Goal: Check status: Check status

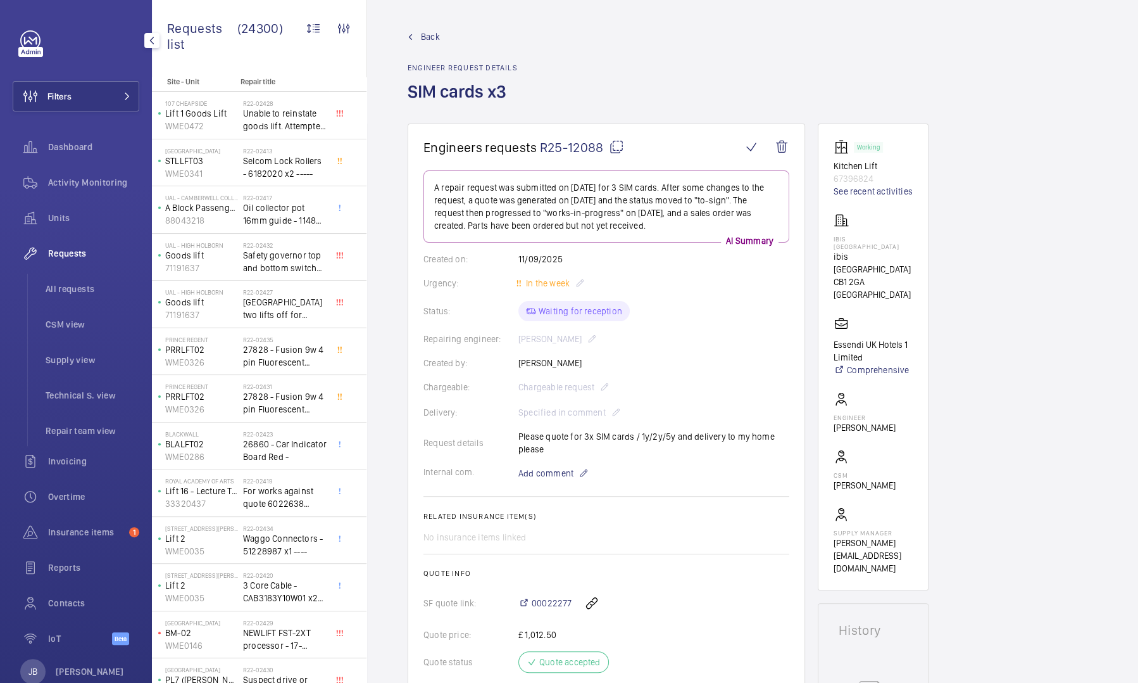
scroll to position [394, 0]
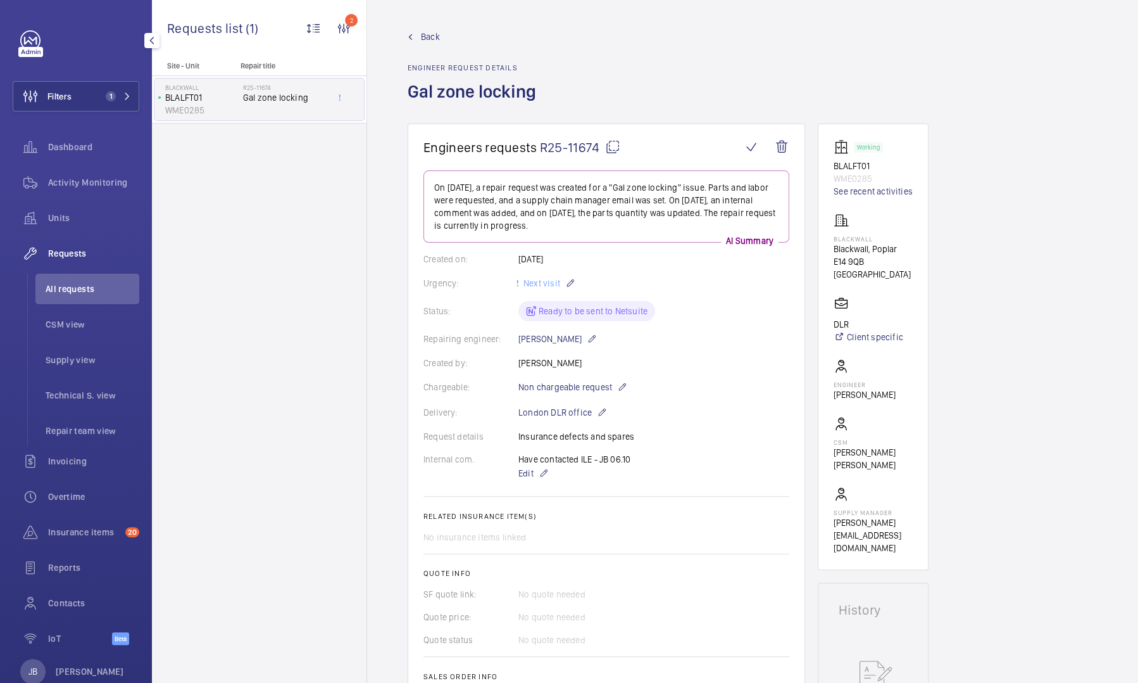
click at [423, 38] on span "Back" at bounding box center [430, 36] width 19 height 13
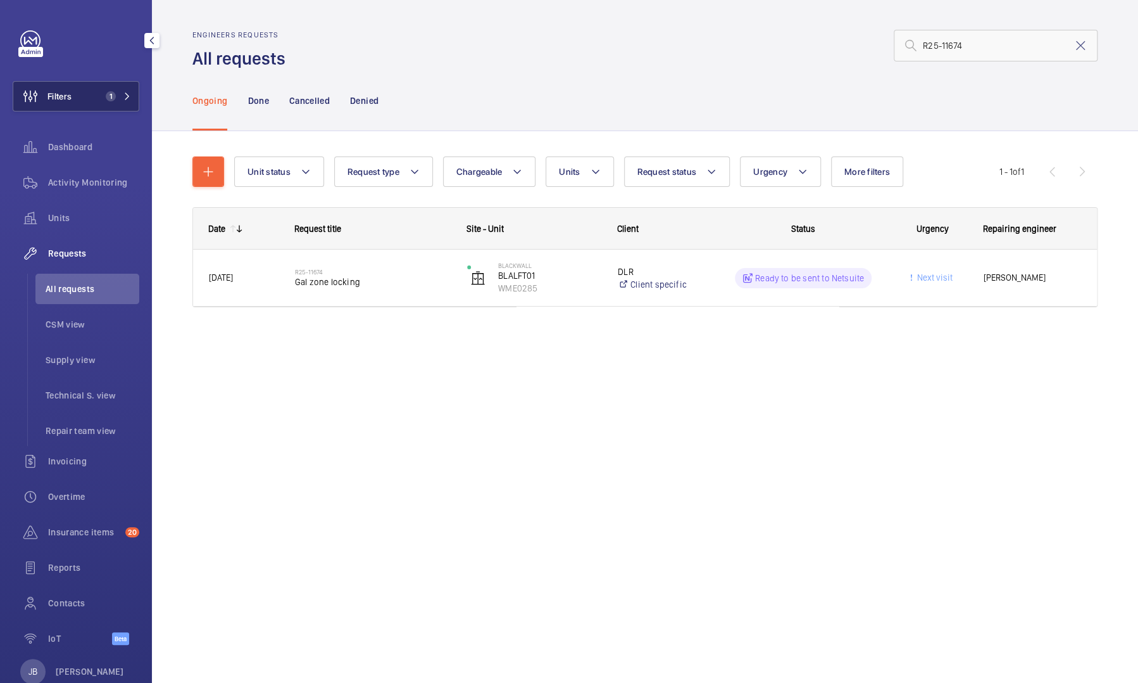
click at [89, 87] on button "Filters 1" at bounding box center [76, 96] width 127 height 30
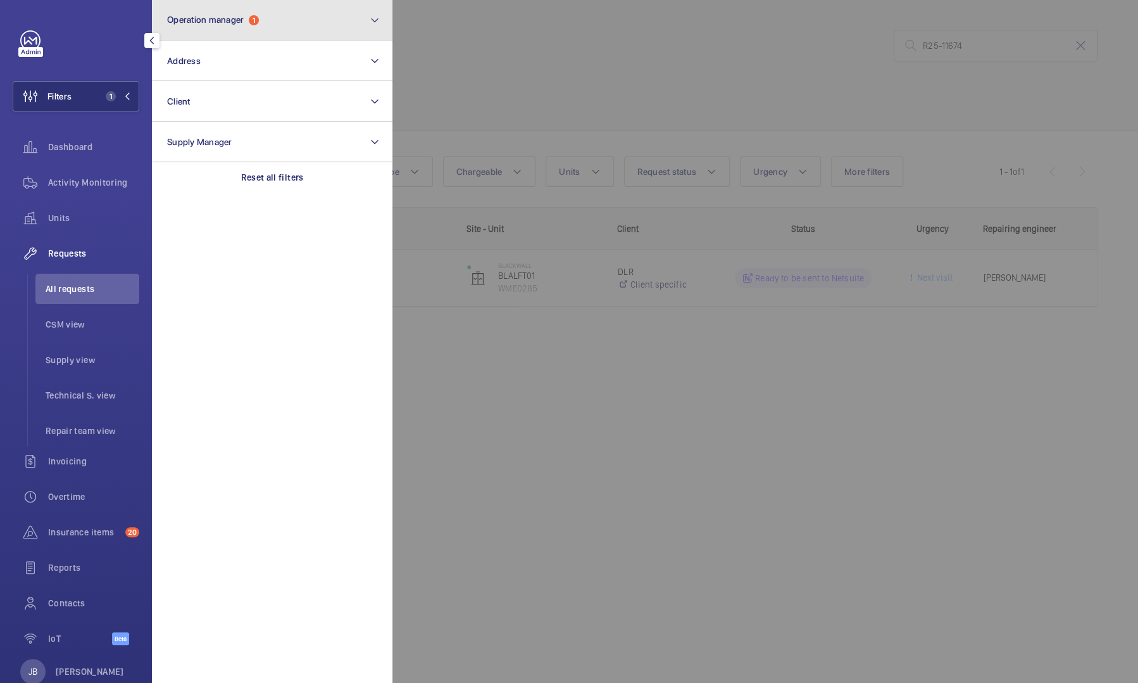
click at [252, 27] on button "Operation manager 1" at bounding box center [272, 20] width 241 height 41
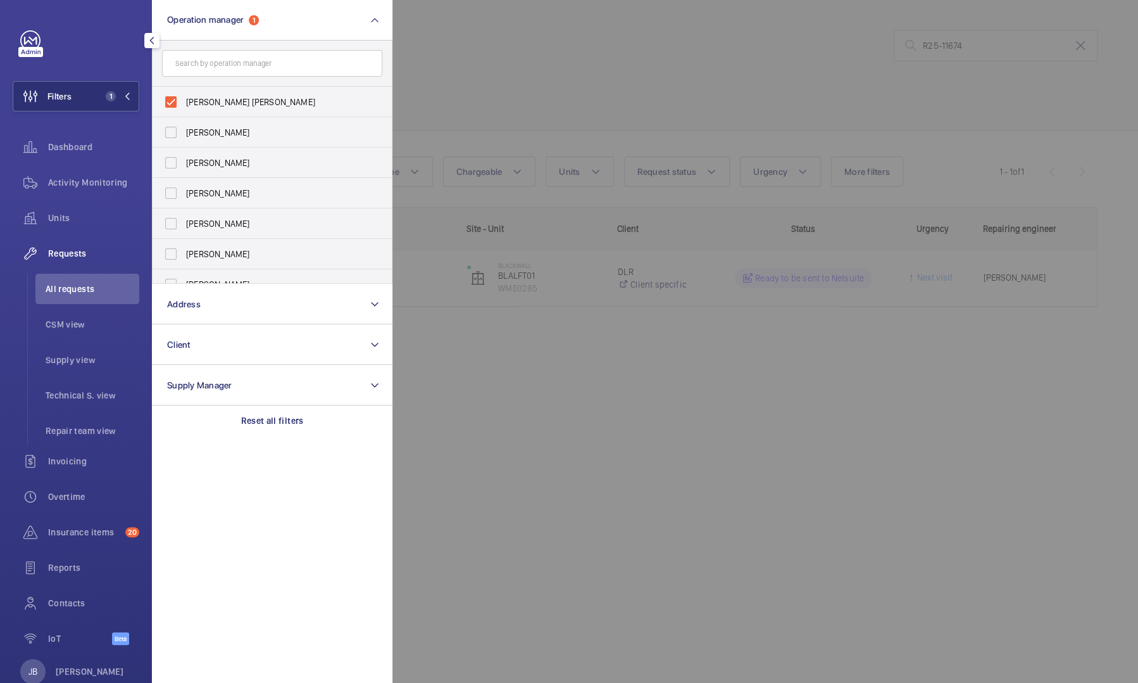
click at [534, 94] on div at bounding box center [962, 341] width 1138 height 683
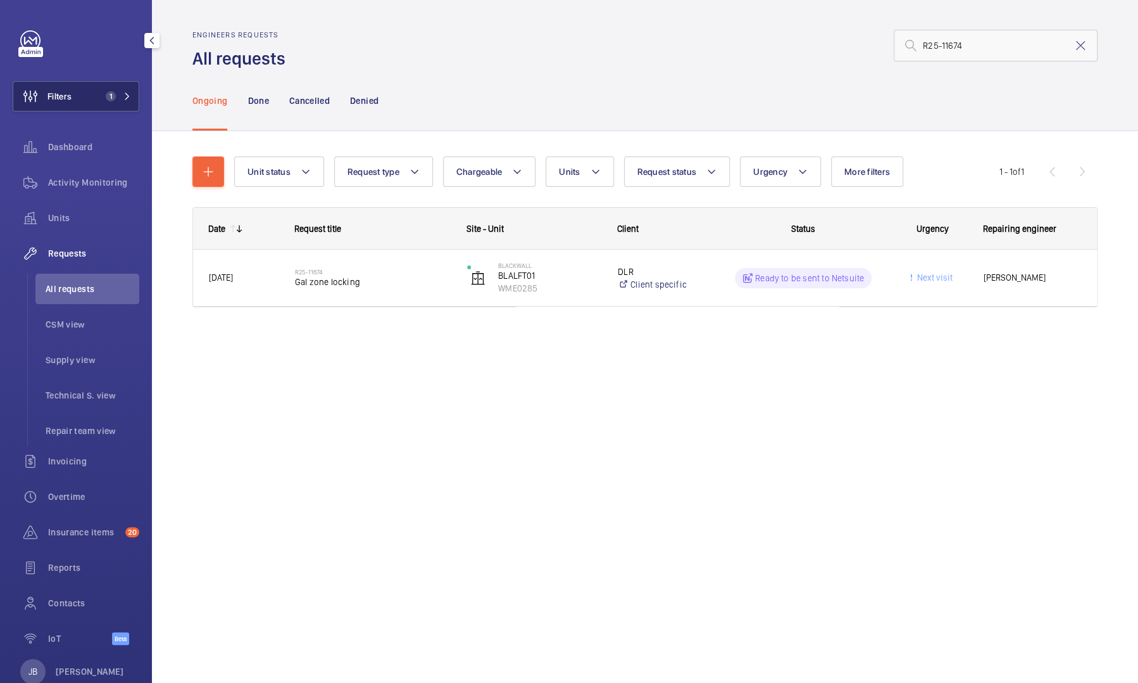
click at [89, 105] on button "Filters 1" at bounding box center [76, 96] width 127 height 30
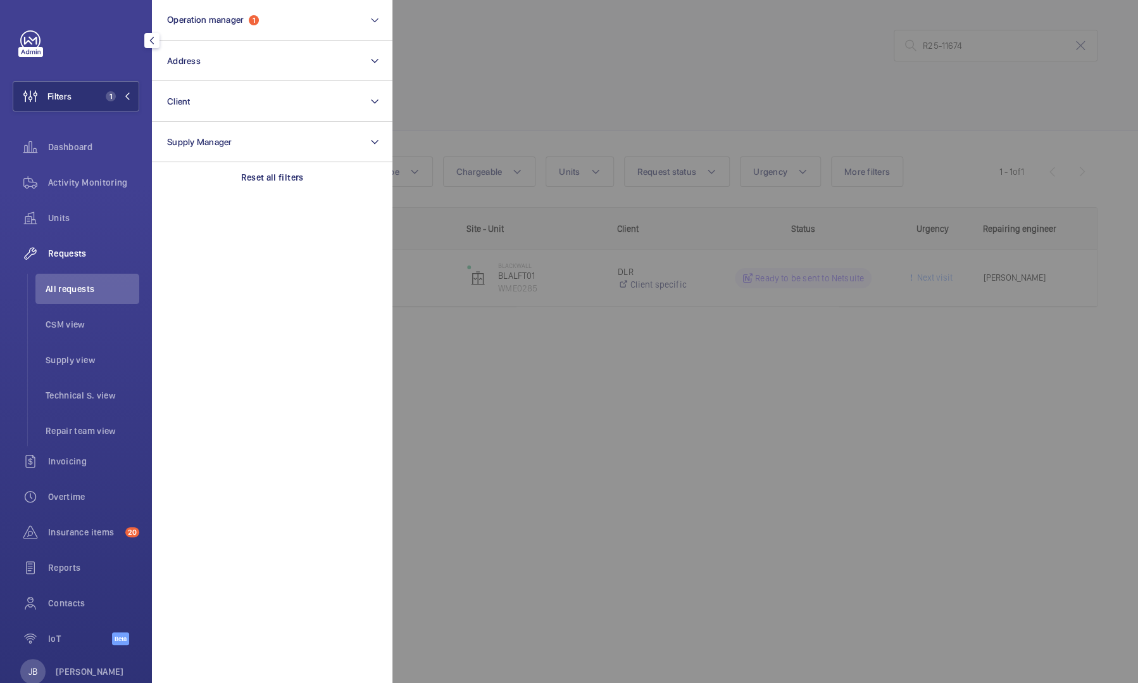
click at [508, 62] on div at bounding box center [962, 341] width 1138 height 683
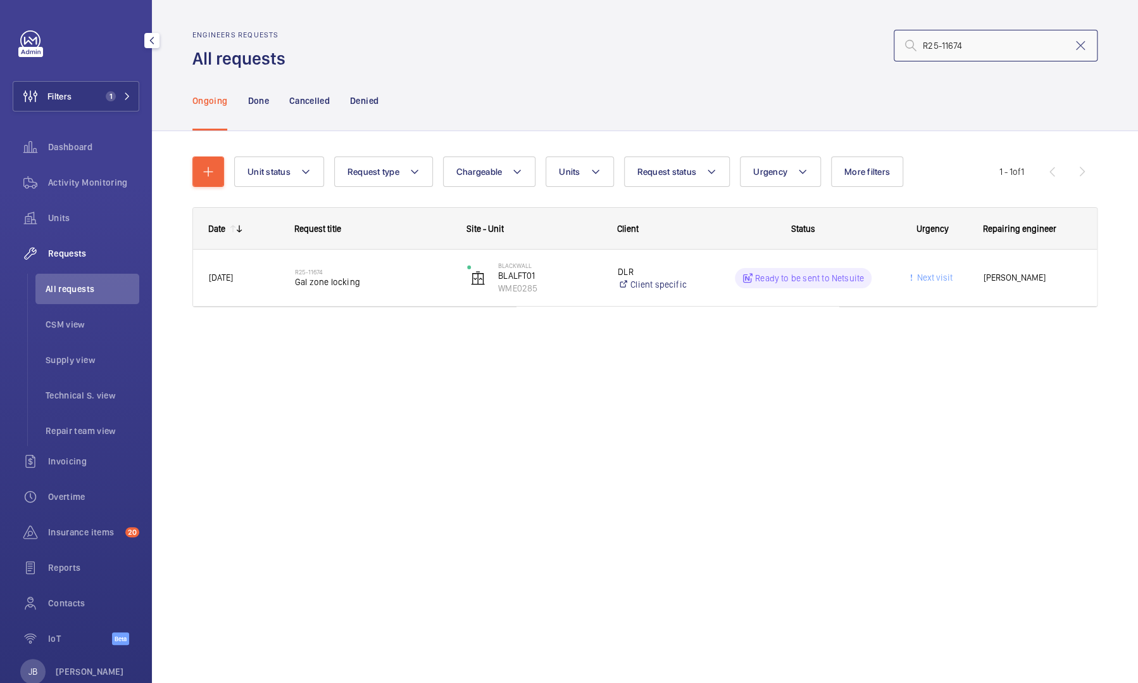
drag, startPoint x: 973, startPoint y: 47, endPoint x: 886, endPoint y: 44, distance: 86.8
click at [886, 44] on div "R25-11674" at bounding box center [695, 45] width 805 height 30
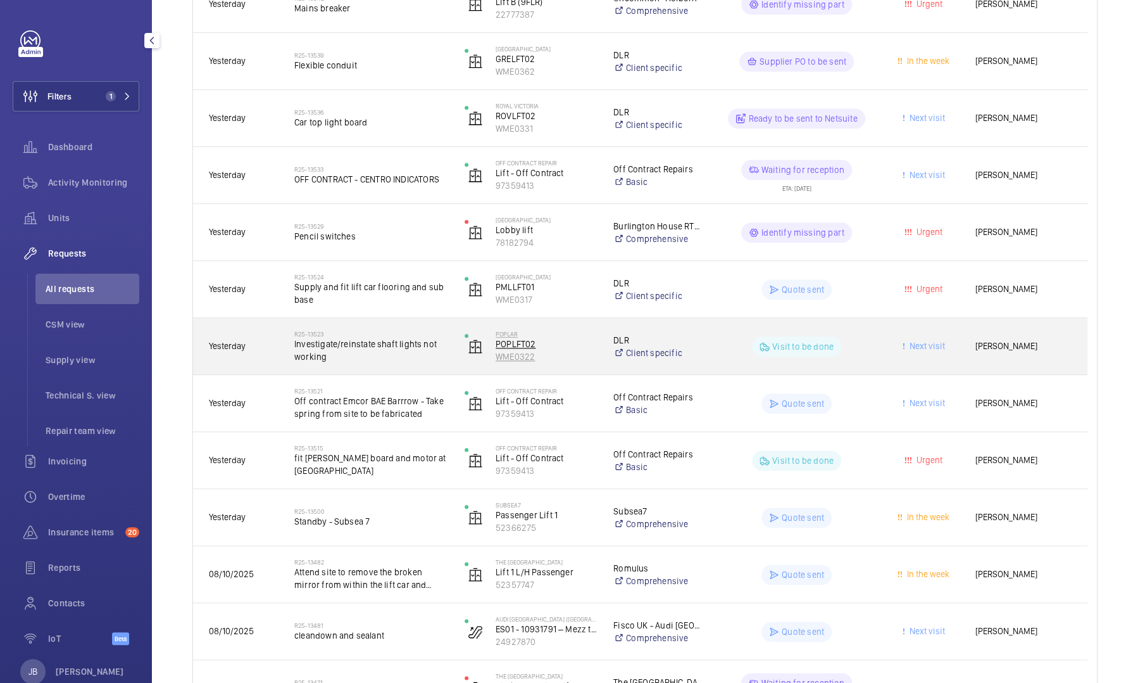
scroll to position [570, 0]
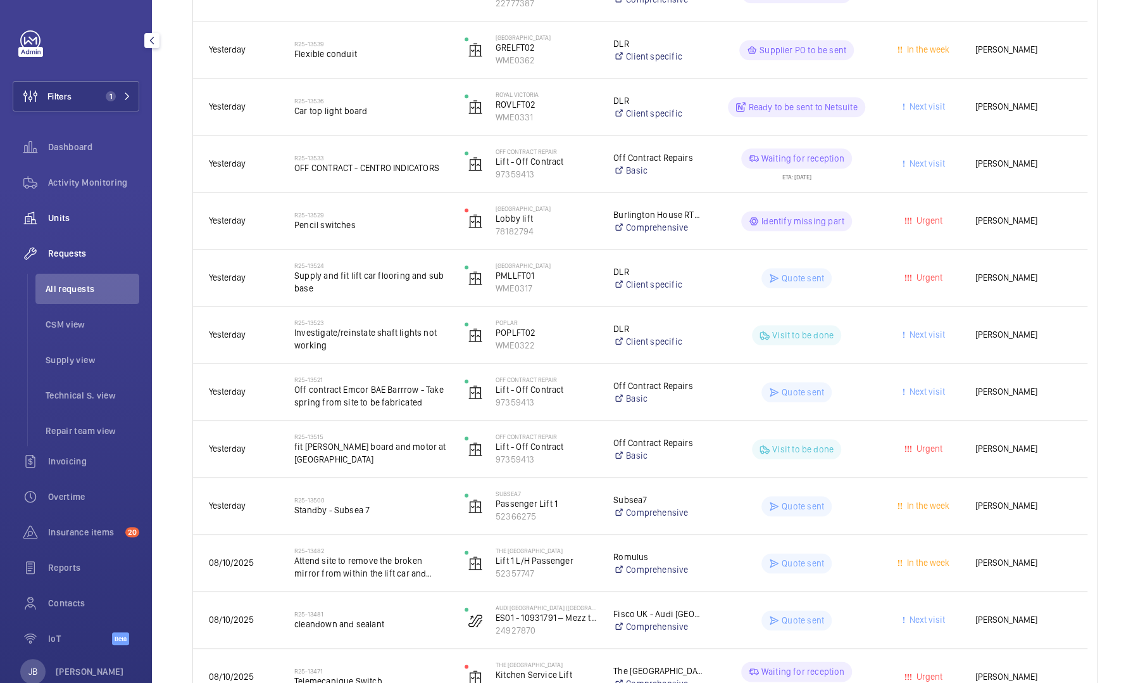
click at [67, 218] on span "Units" at bounding box center [93, 217] width 91 height 13
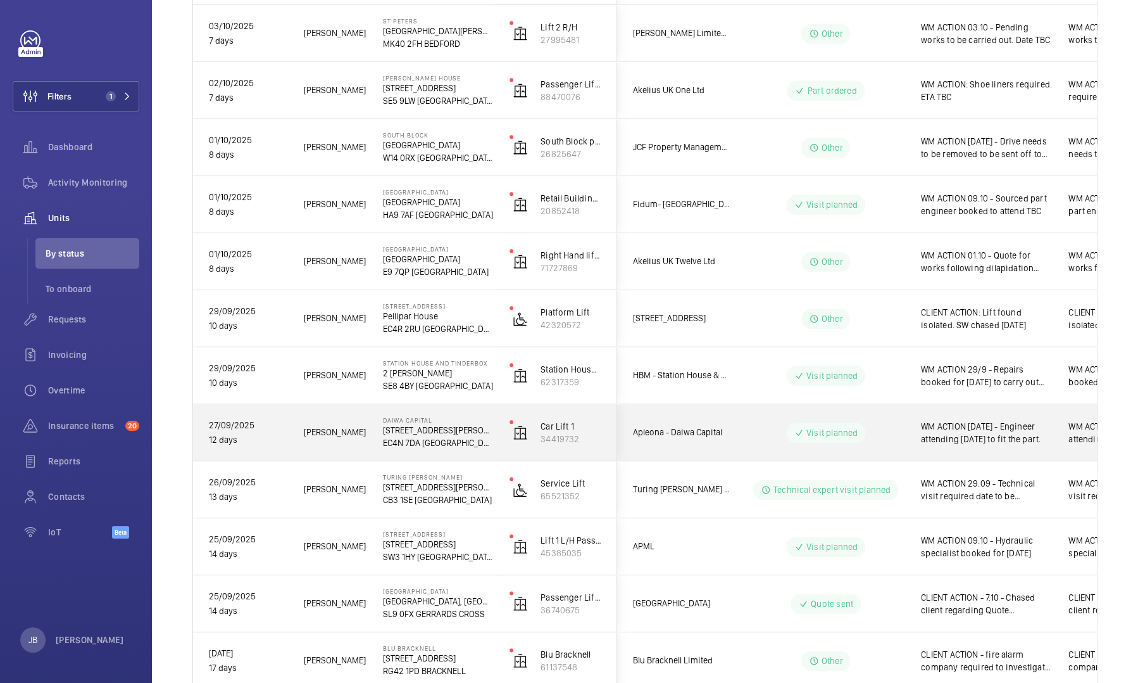
scroll to position [633, 0]
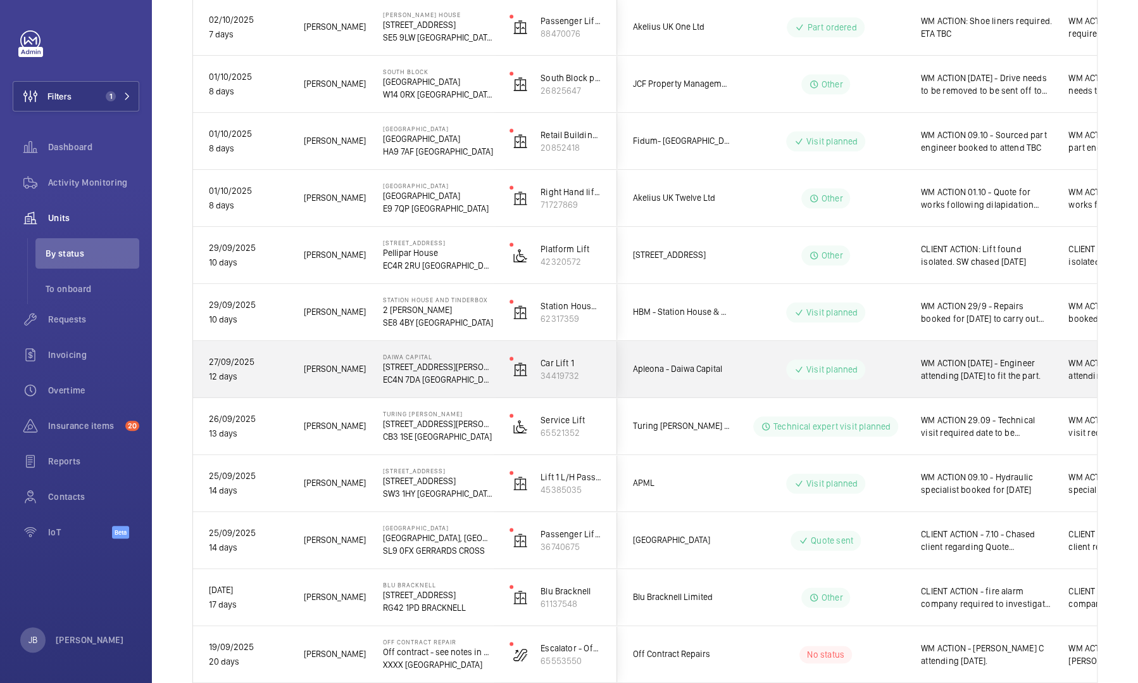
click at [980, 384] on div "WM ACTION [DATE] - Engineer attending [DATE] to fit the part." at bounding box center [979, 369] width 146 height 54
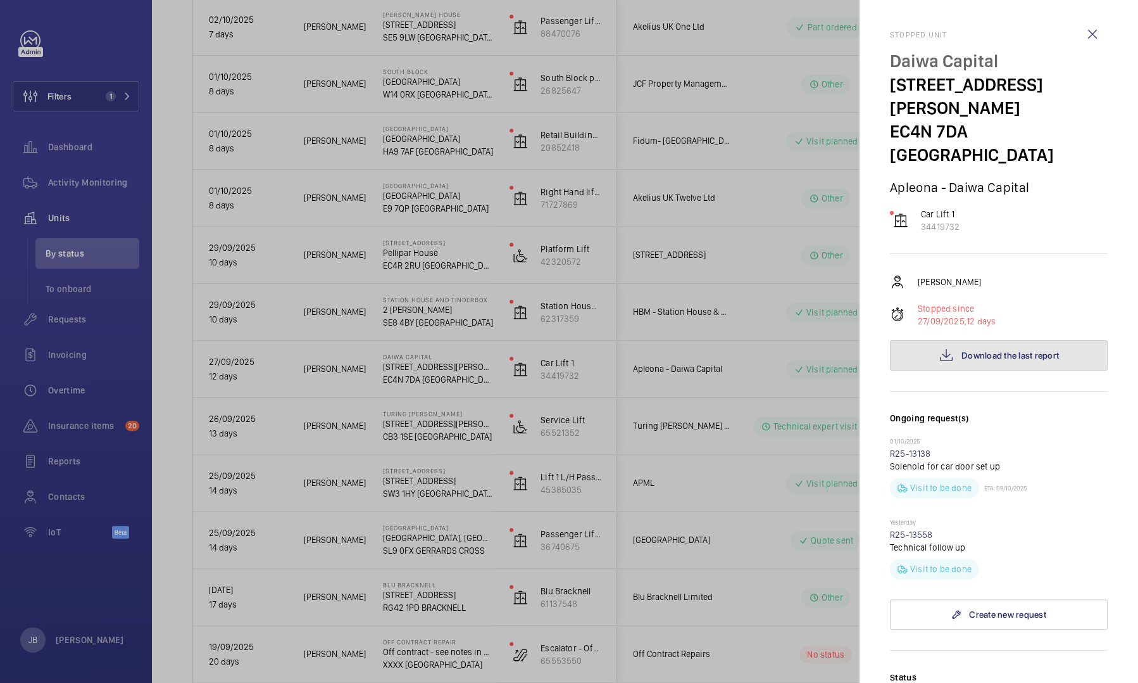
click at [980, 340] on button "Download the last report" at bounding box center [999, 355] width 218 height 30
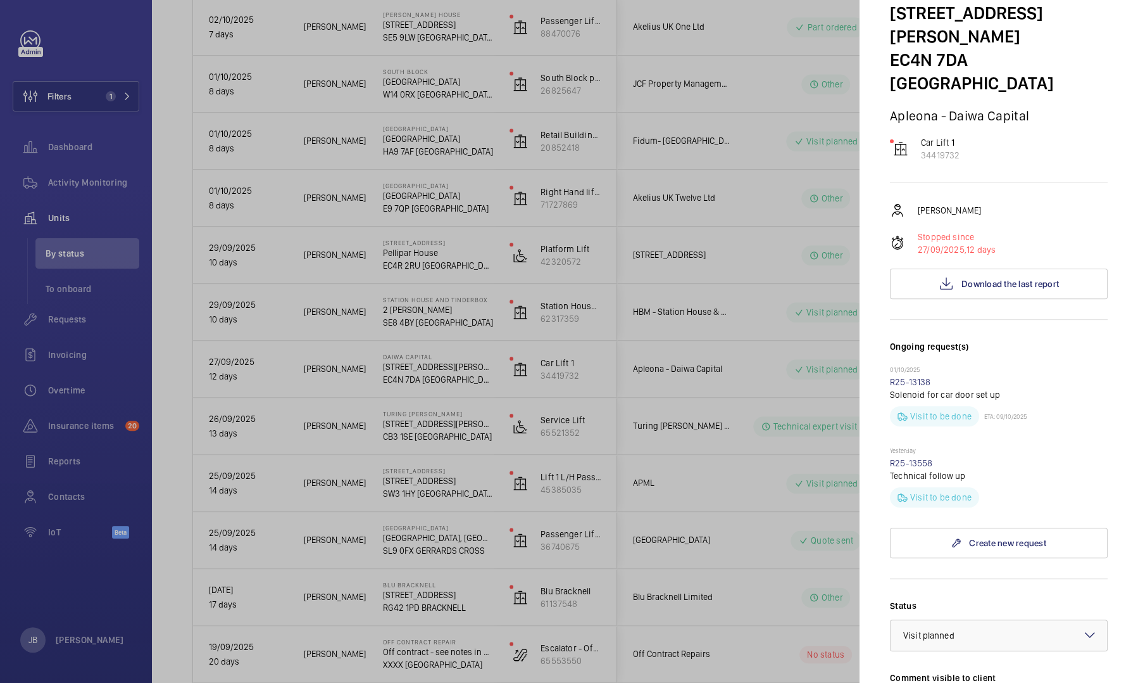
scroll to position [0, 0]
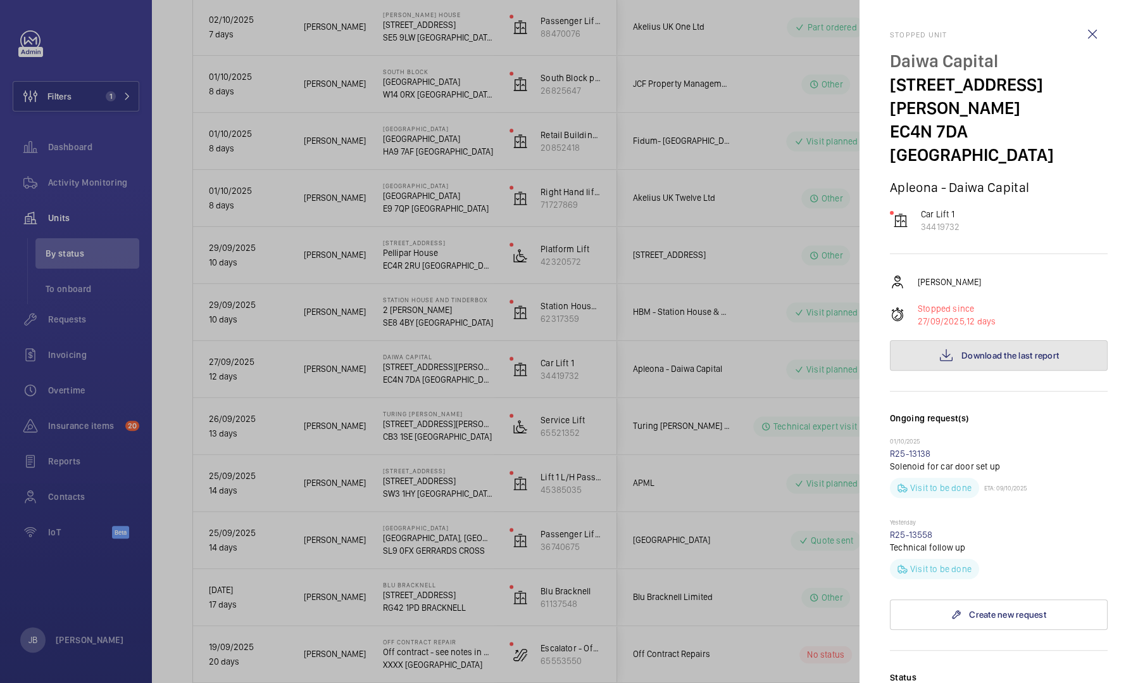
click at [1014, 340] on button "Download the last report" at bounding box center [999, 355] width 218 height 30
click at [750, 380] on div at bounding box center [569, 341] width 1138 height 683
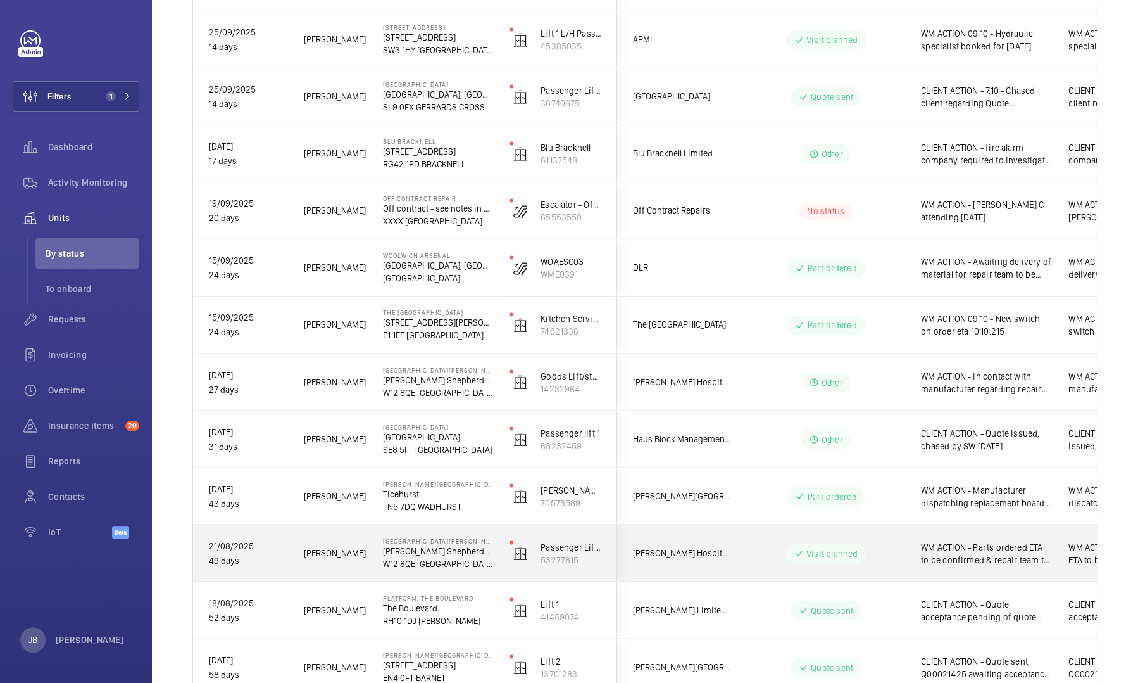
scroll to position [1273, 0]
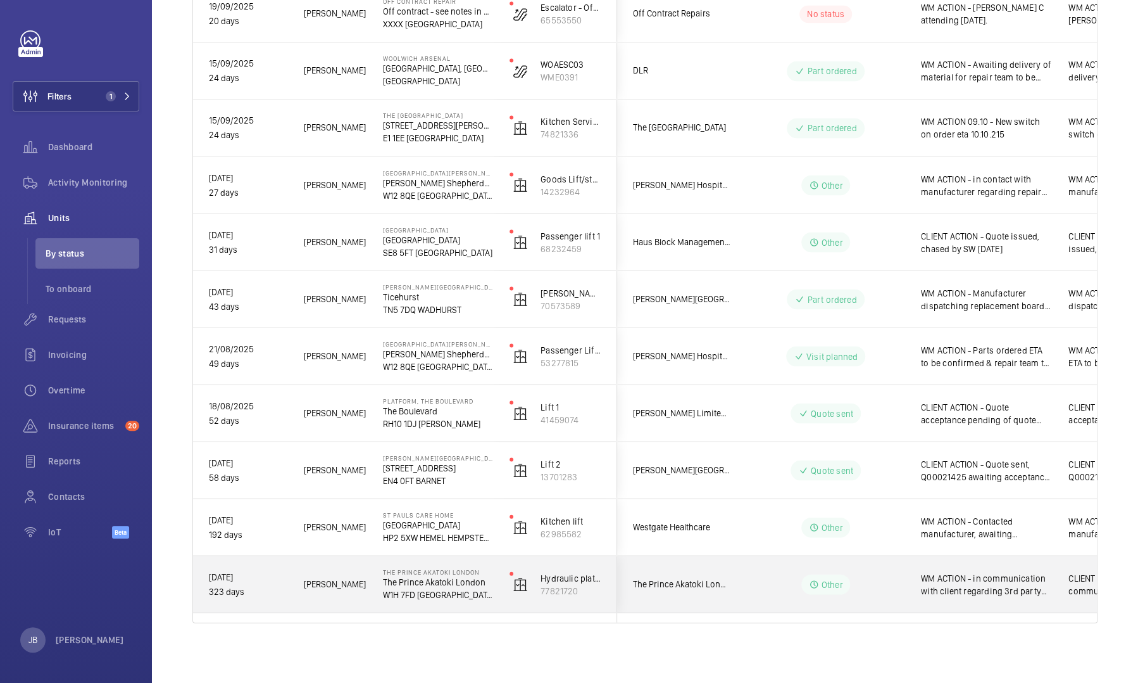
click at [990, 586] on span "WM ACTION - in communication with client regarding 3rd party involvement. [DATE]" at bounding box center [986, 583] width 131 height 25
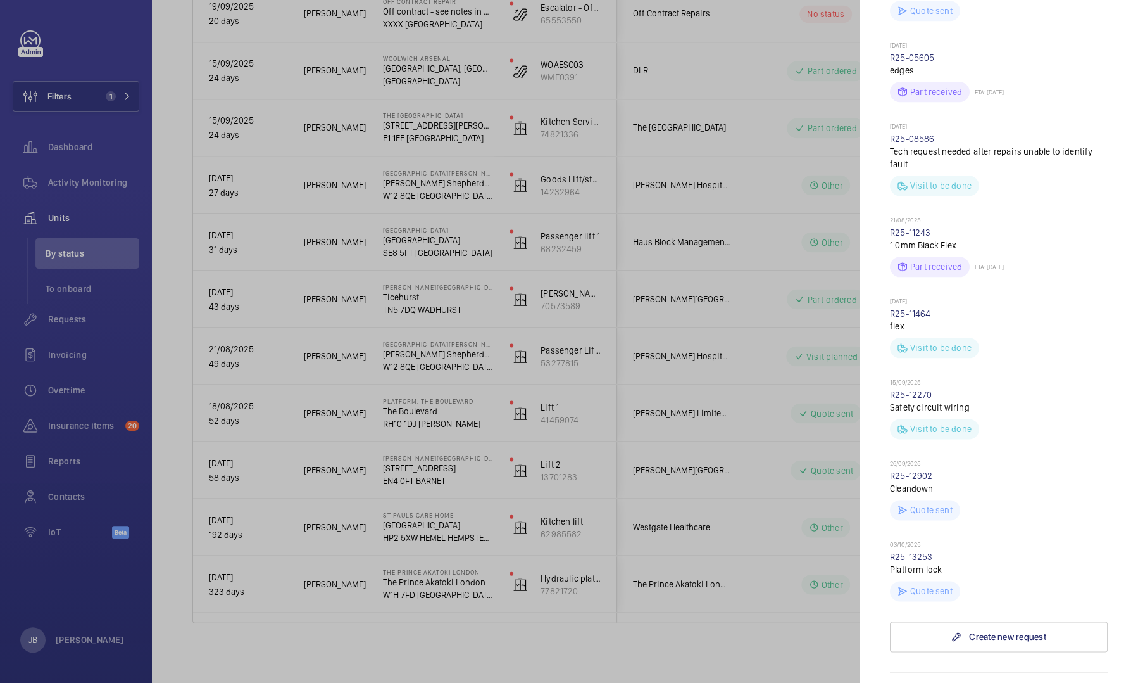
scroll to position [1107, 0]
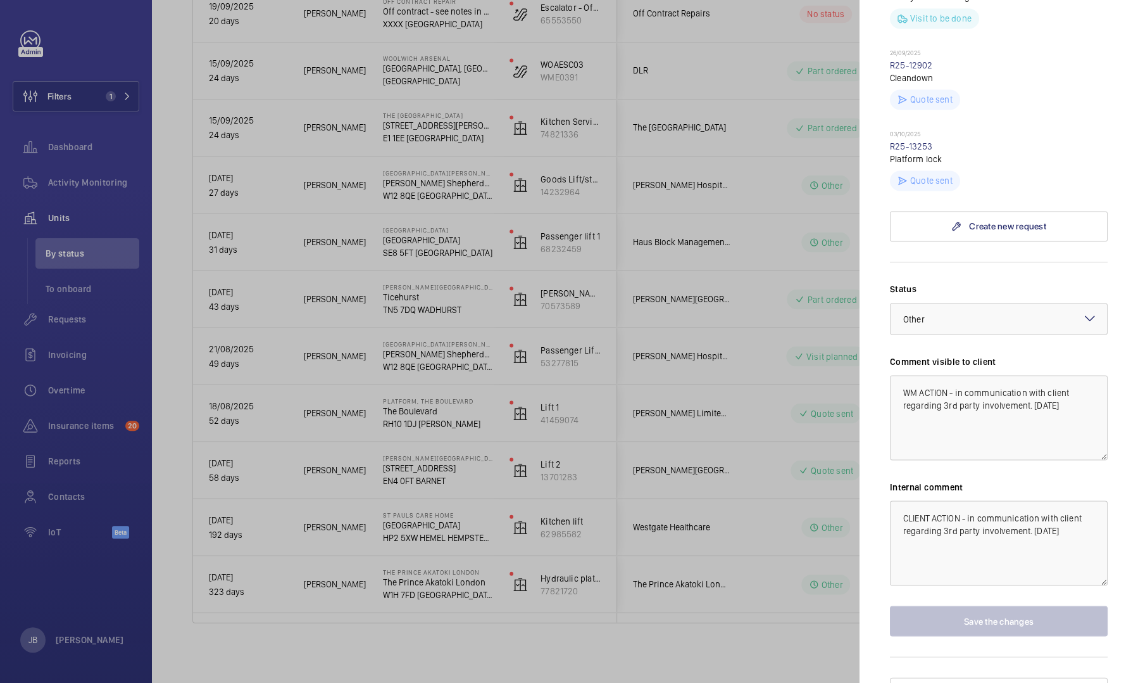
click at [734, 526] on div at bounding box center [569, 341] width 1138 height 683
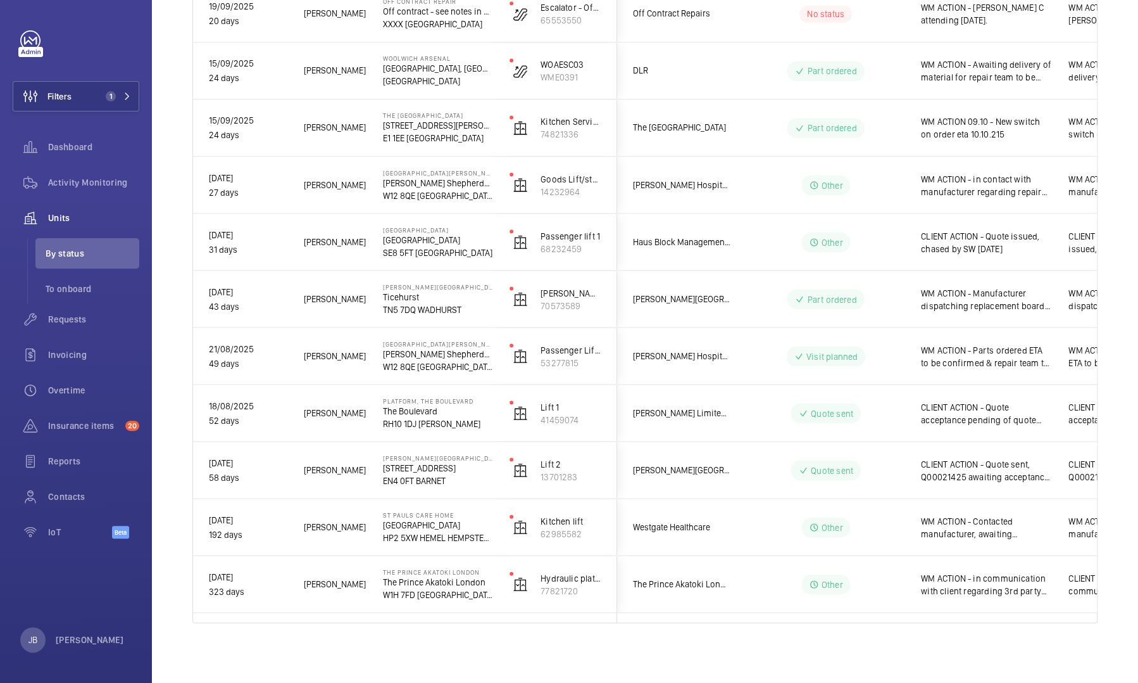
scroll to position [0, 0]
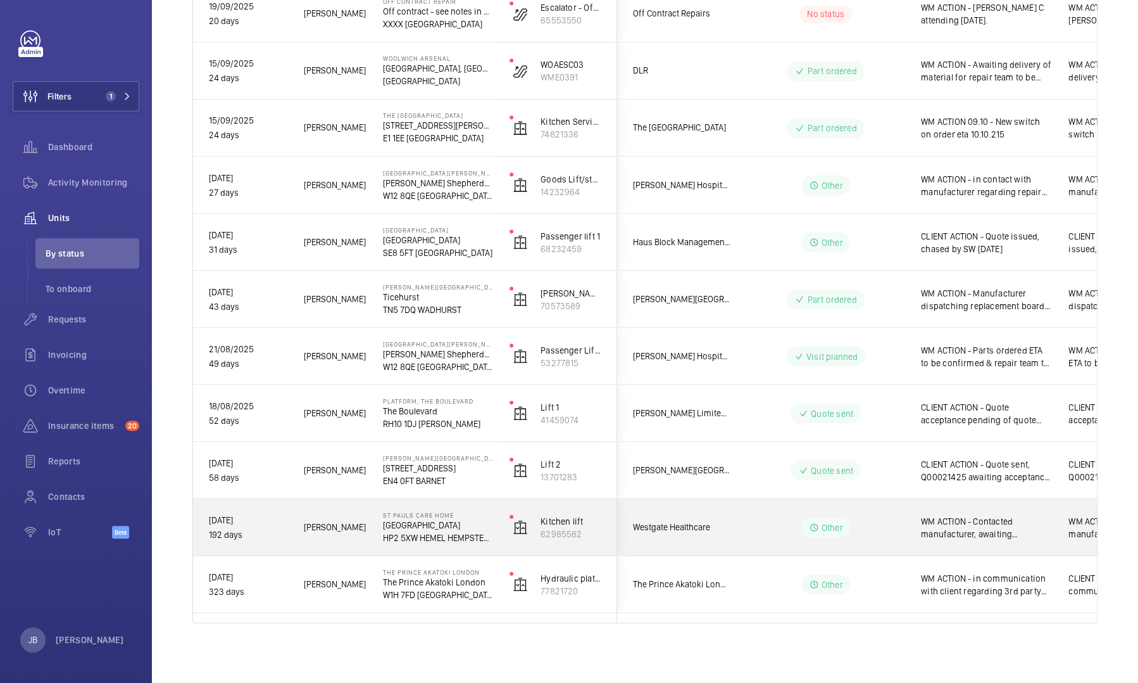
click at [993, 541] on div "WM ACTION - Contacted manufacturer, awaiting response, follow up required to co…" at bounding box center [979, 527] width 146 height 54
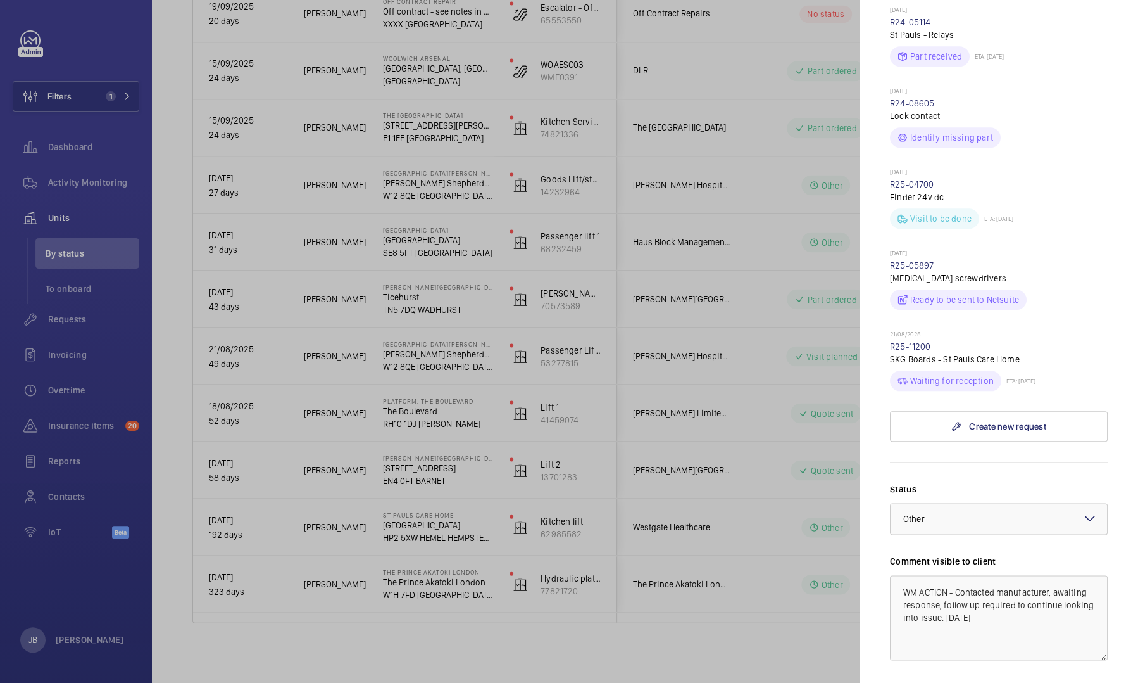
scroll to position [793, 0]
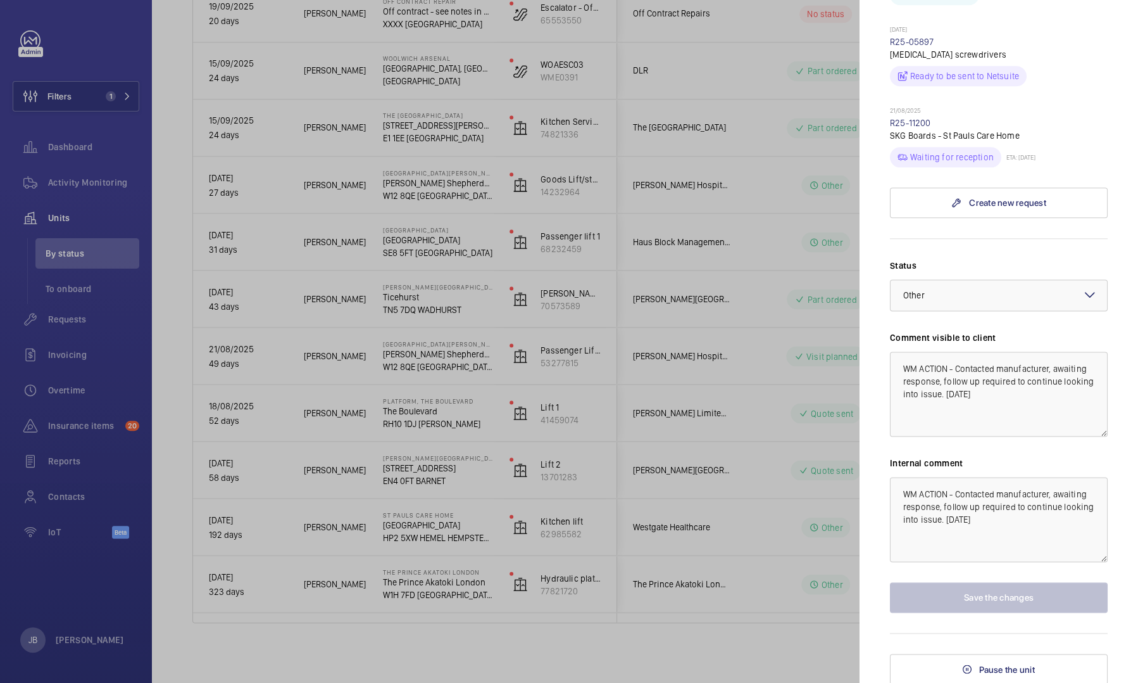
click at [757, 530] on div at bounding box center [569, 341] width 1138 height 683
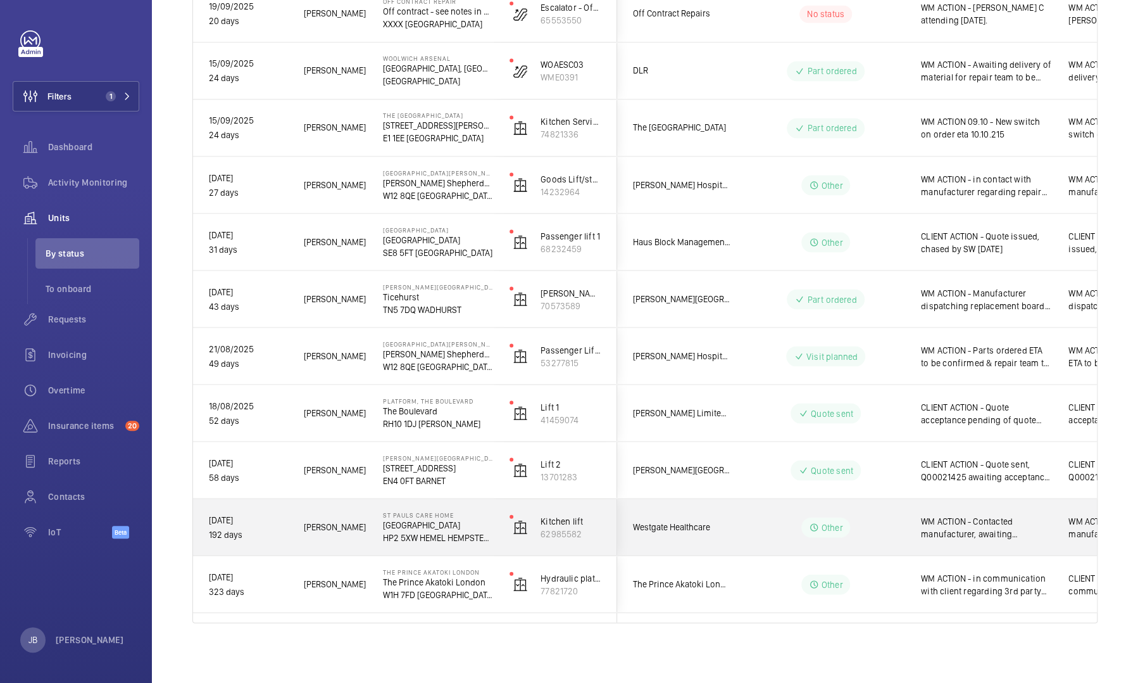
click at [985, 531] on span "WM ACTION - Contacted manufacturer, awaiting response, follow up required to co…" at bounding box center [986, 526] width 131 height 25
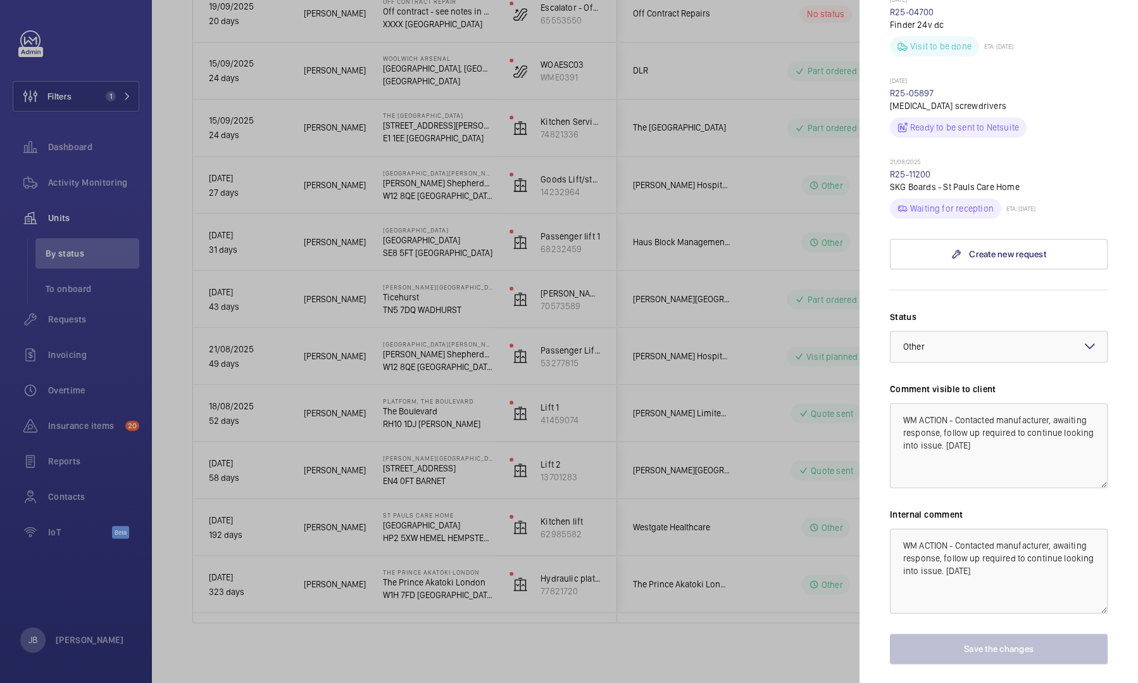
scroll to position [793, 0]
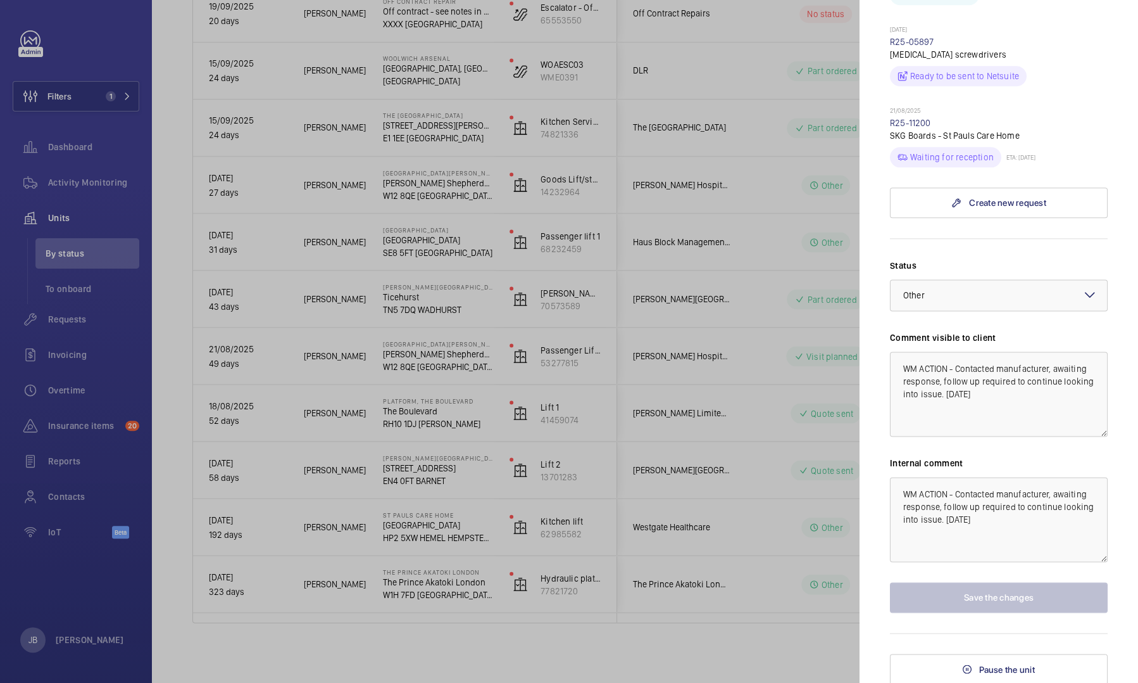
click at [548, 304] on div at bounding box center [569, 341] width 1138 height 683
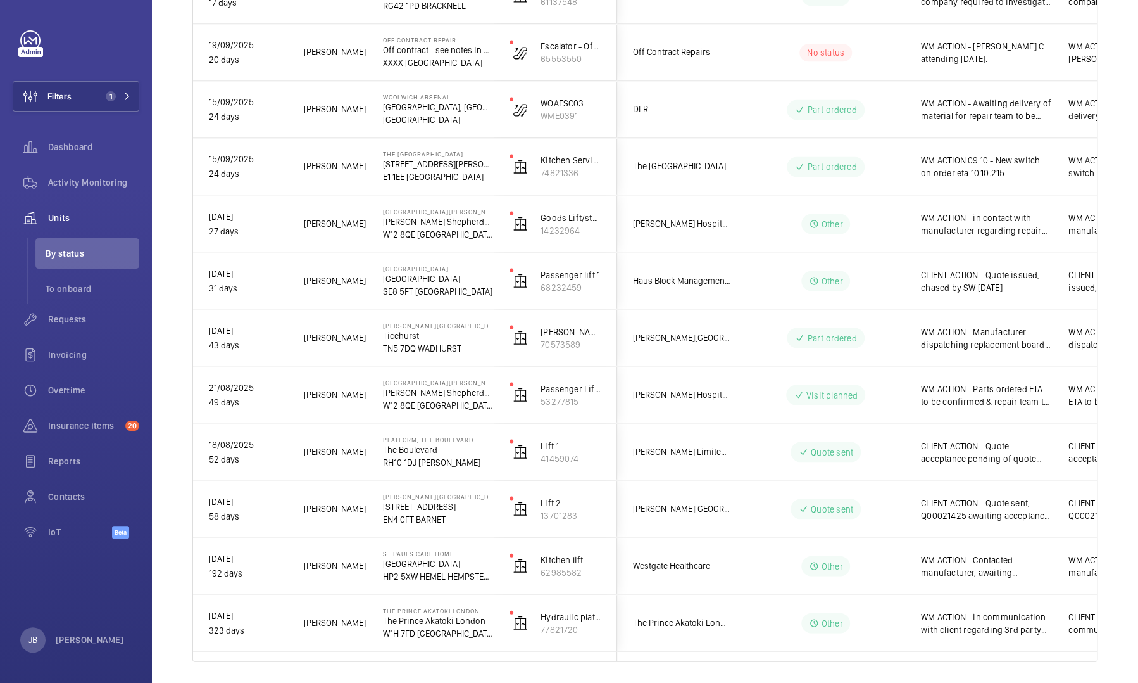
scroll to position [1273, 0]
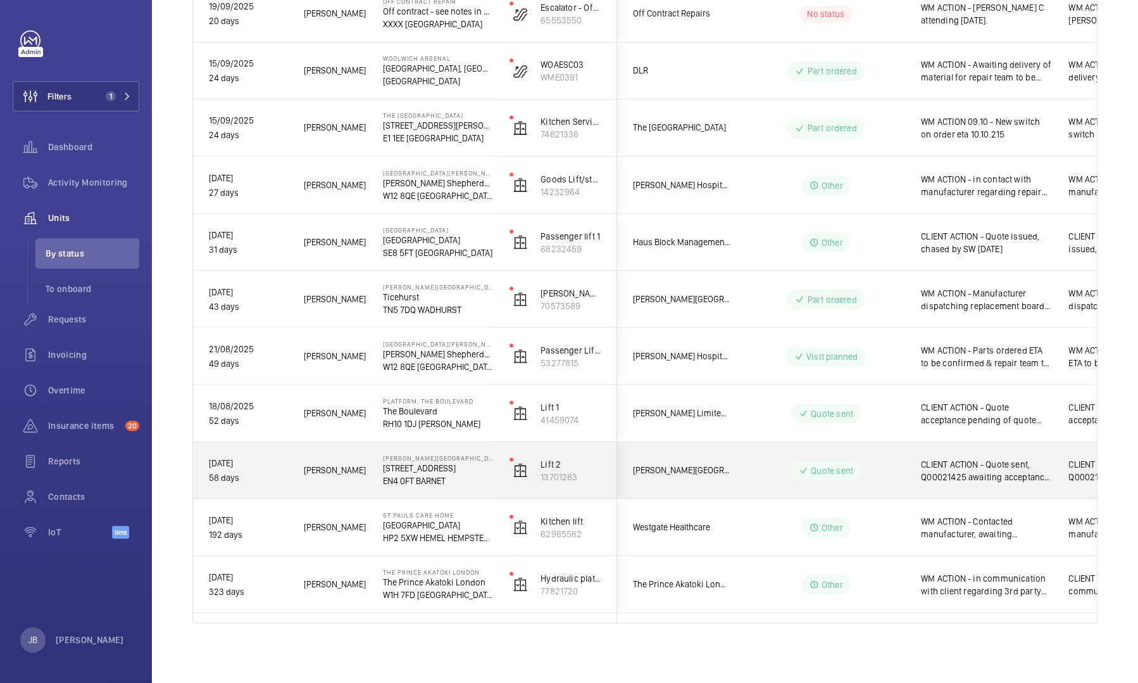
click at [985, 472] on span "CLIENT ACTION - Quote sent, Q00021425 awaiting acceptance. - [DATE]" at bounding box center [986, 469] width 131 height 25
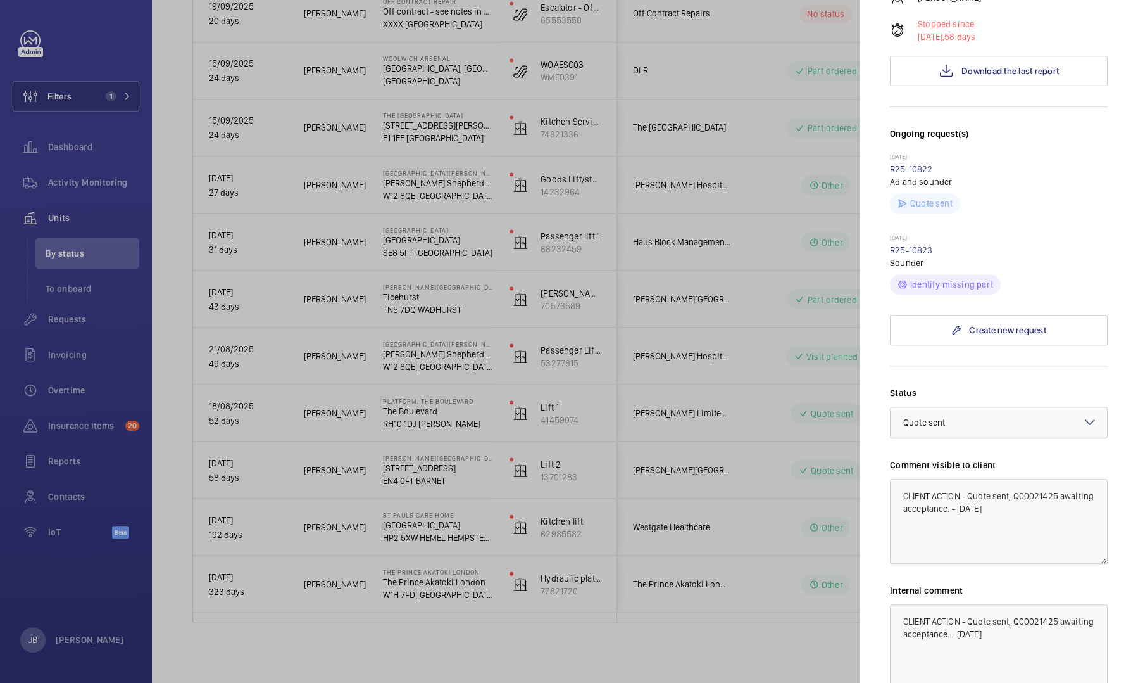
scroll to position [365, 0]
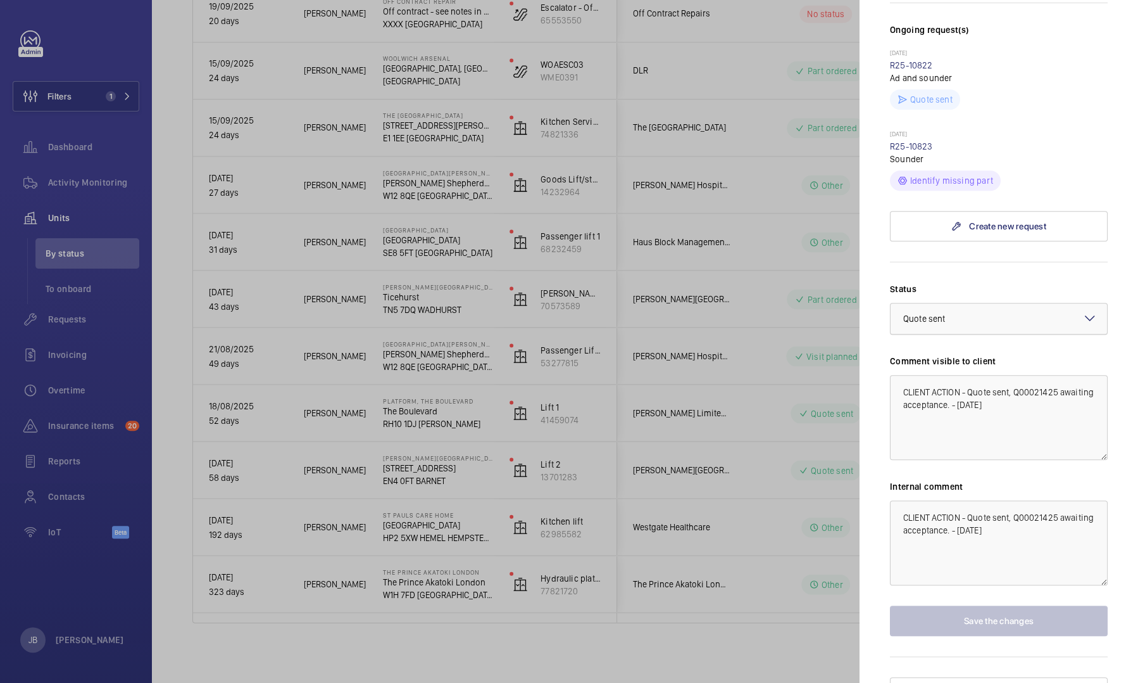
click at [993, 303] on div at bounding box center [999, 318] width 217 height 30
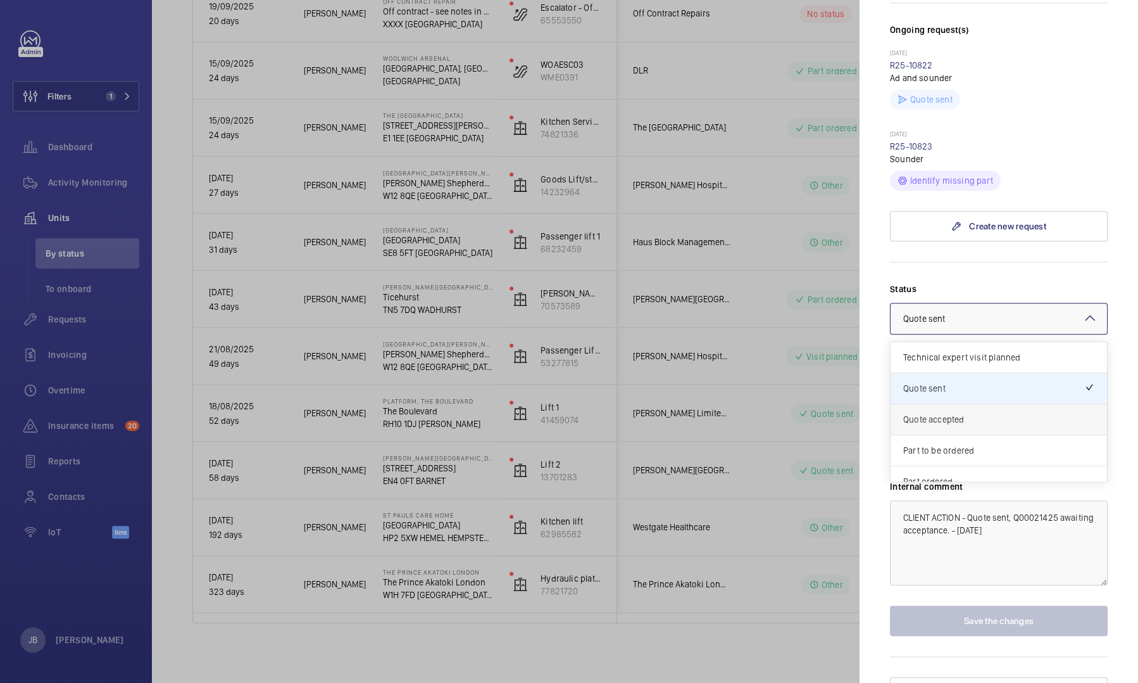
click at [957, 413] on span "Quote accepted" at bounding box center [999, 419] width 191 height 13
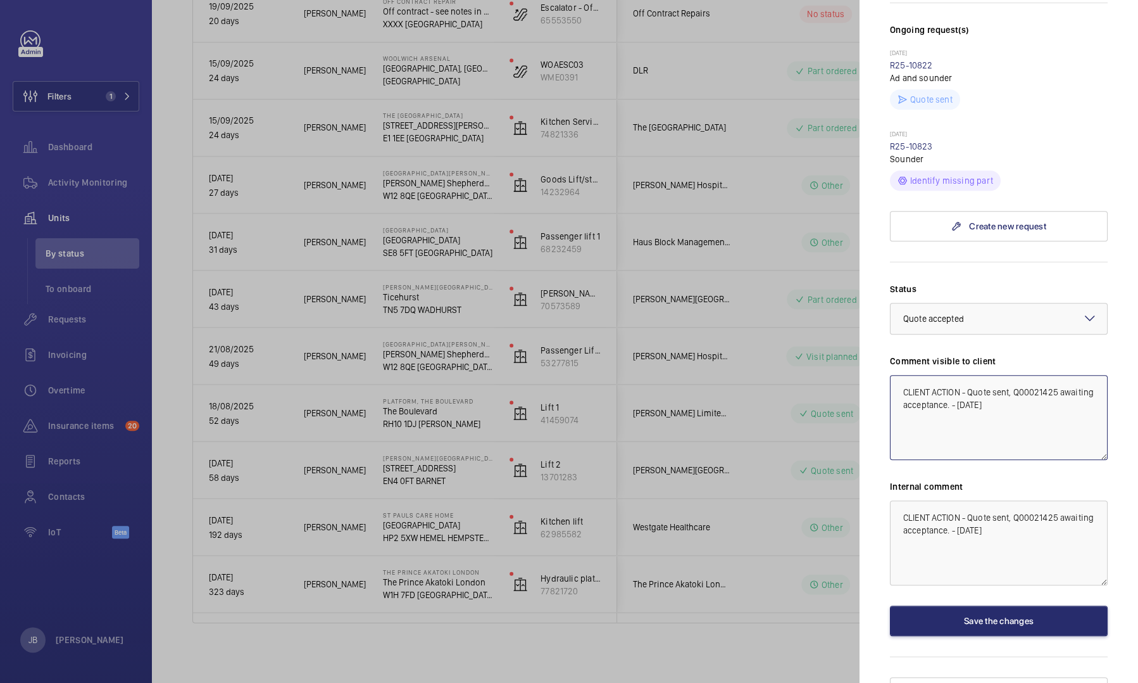
click at [962, 375] on textarea "CLIENT ACTION - Quote sent, Q00021425 awaiting acceptance. - [DATE]" at bounding box center [999, 417] width 218 height 85
click at [988, 375] on textarea "CLIENT ACTION 10.10 - Quote sent, Q00021425 awaiting acceptance. - [DATE]" at bounding box center [999, 417] width 218 height 85
drag, startPoint x: 1033, startPoint y: 381, endPoint x: 897, endPoint y: 384, distance: 136.8
click at [897, 384] on textarea "CLIENT ACTION 10.10 - Quote sent, Q00021425 awaiting acceptance. - [DATE]" at bounding box center [999, 417] width 218 height 85
click at [1051, 382] on textarea "CLIENT ACTION 10.10 - Quote sent, Q00021425 quote accepted parts on order eta w…" at bounding box center [999, 417] width 218 height 85
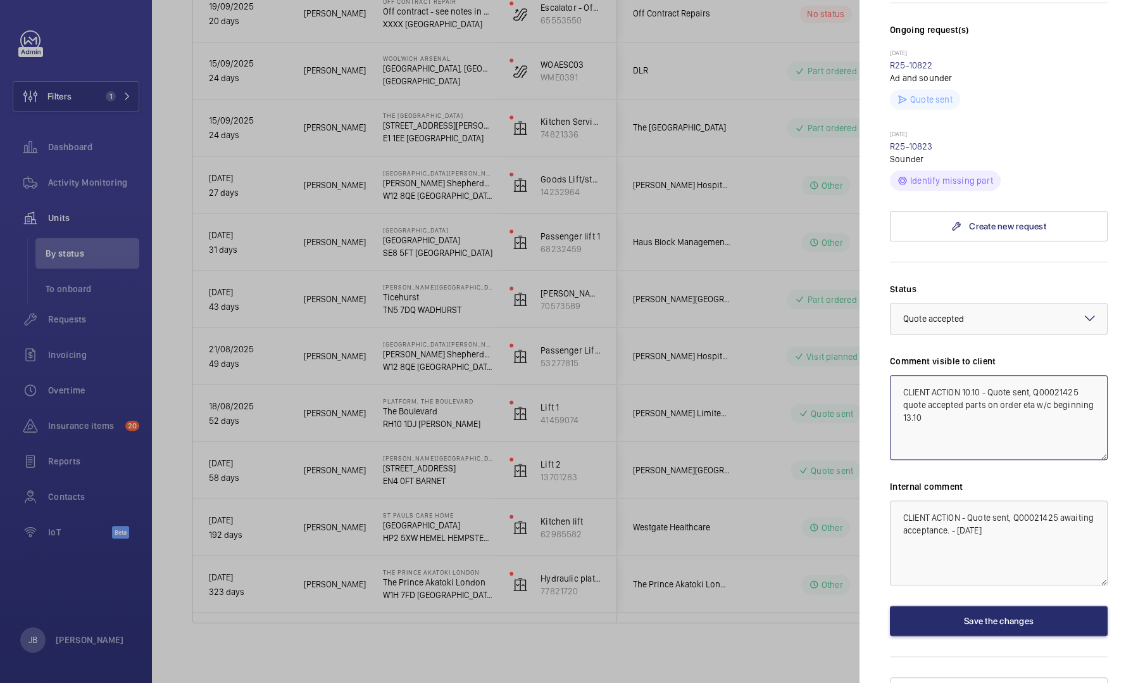
click at [971, 396] on textarea "CLIENT ACTION 10.10 - Quote sent, Q00021425 quote accepted parts on order eta w…" at bounding box center [999, 417] width 218 height 85
drag, startPoint x: 978, startPoint y: 396, endPoint x: 894, endPoint y: 374, distance: 87.2
click at [894, 375] on textarea "CLIENT ACTION 10.10 - Quote sent, Q00021425 quote accepted parts on order eta w…" at bounding box center [999, 417] width 218 height 85
click at [919, 375] on textarea "CLIENT ACTION 10.10 - Quote sent, Q00021425 quote accepted parts on order eta w…" at bounding box center [999, 417] width 218 height 85
click at [952, 375] on textarea "CLIENT ACTION 10.10 - Quote sent, Q00021425 quote accepted parts on order eta w…" at bounding box center [999, 417] width 218 height 85
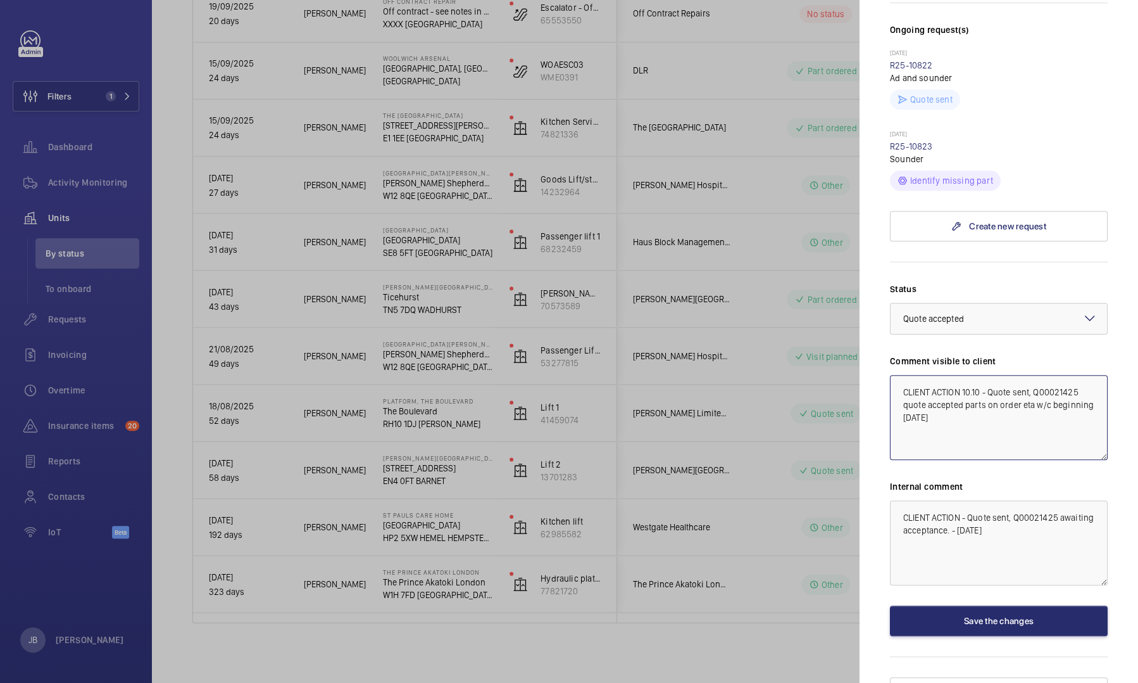
drag, startPoint x: 962, startPoint y: 367, endPoint x: 906, endPoint y: 370, distance: 56.4
click at [906, 375] on textarea "CLIENT ACTION 10.10 - Quote sent, Q00021425 quote accepted parts on order eta w…" at bounding box center [999, 417] width 218 height 85
drag, startPoint x: 975, startPoint y: 394, endPoint x: 902, endPoint y: 369, distance: 77.7
click at [902, 375] on textarea "WM ACTION - 10.10 - Quote sent, Q00021425 quote accepted parts on order eta w/c…" at bounding box center [999, 417] width 218 height 85
type textarea "WM ACTION - 10.10 - Quote sent, Q00021425 quote accepted parts on order eta w/c…"
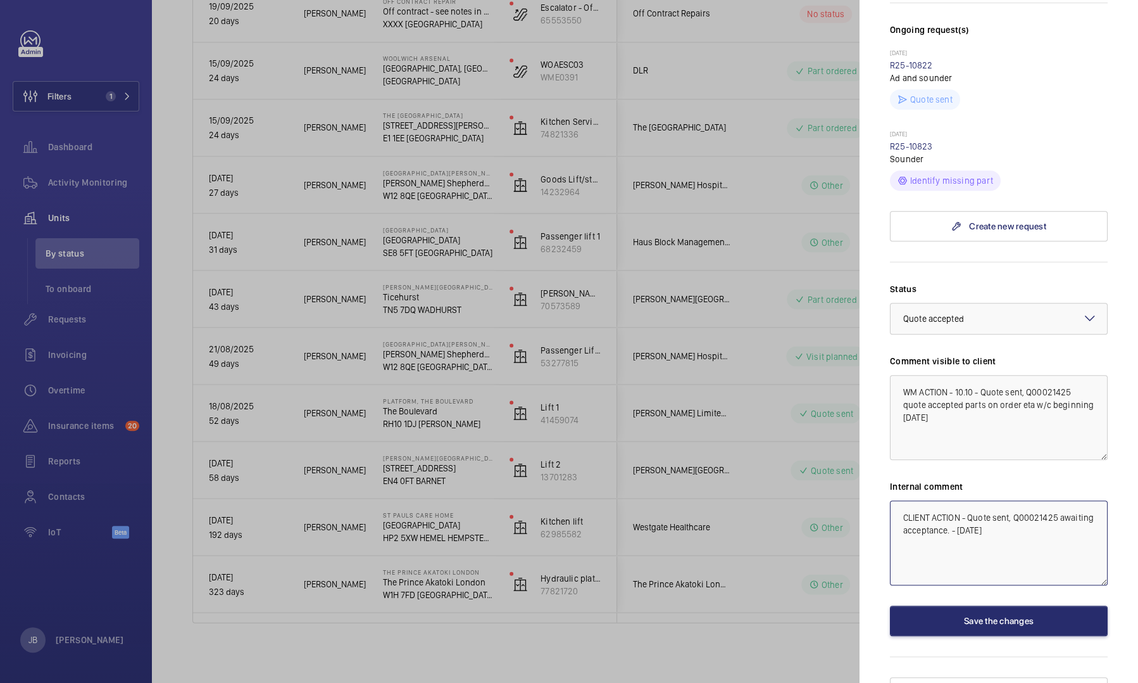
click at [900, 500] on textarea "CLIENT ACTION - Quote sent, Q00021425 awaiting acceptance. - [DATE]" at bounding box center [999, 542] width 218 height 85
paste textarea "WM ACTION - 10.10 - Quote sent, Q00021425 quote accepted parts on order eta w/c…"
type textarea "WM ACTION - 10.10 - Quote sent, Q00021425 quote accepted parts on order eta w/c…"
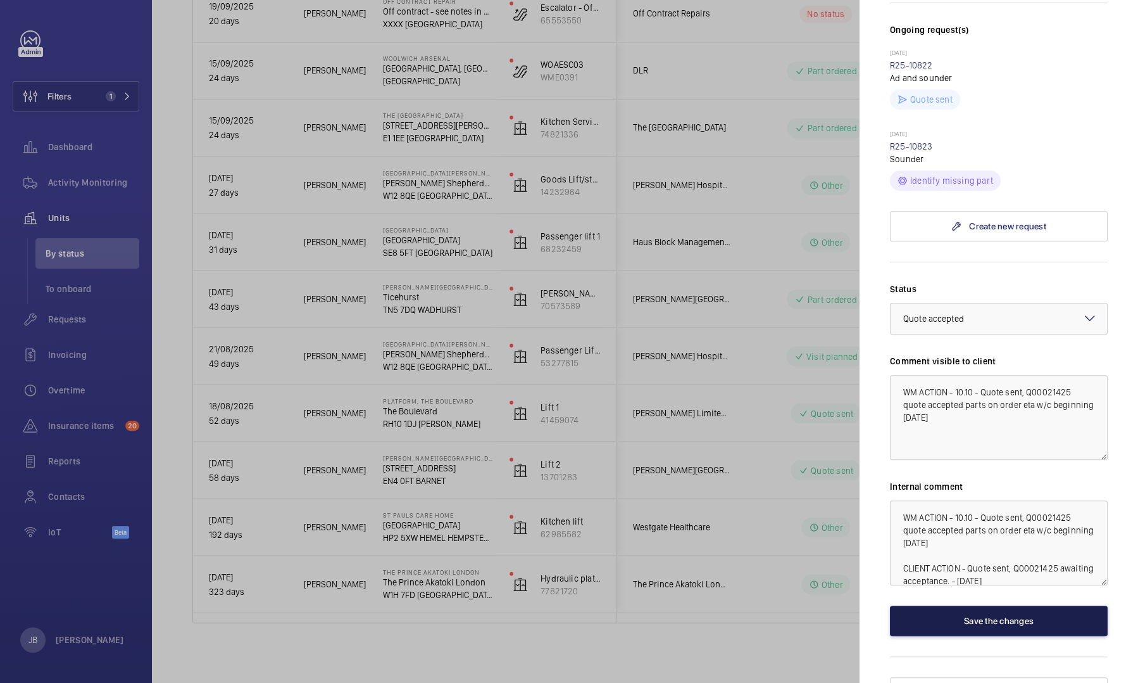
click at [945, 605] on button "Save the changes" at bounding box center [999, 620] width 218 height 30
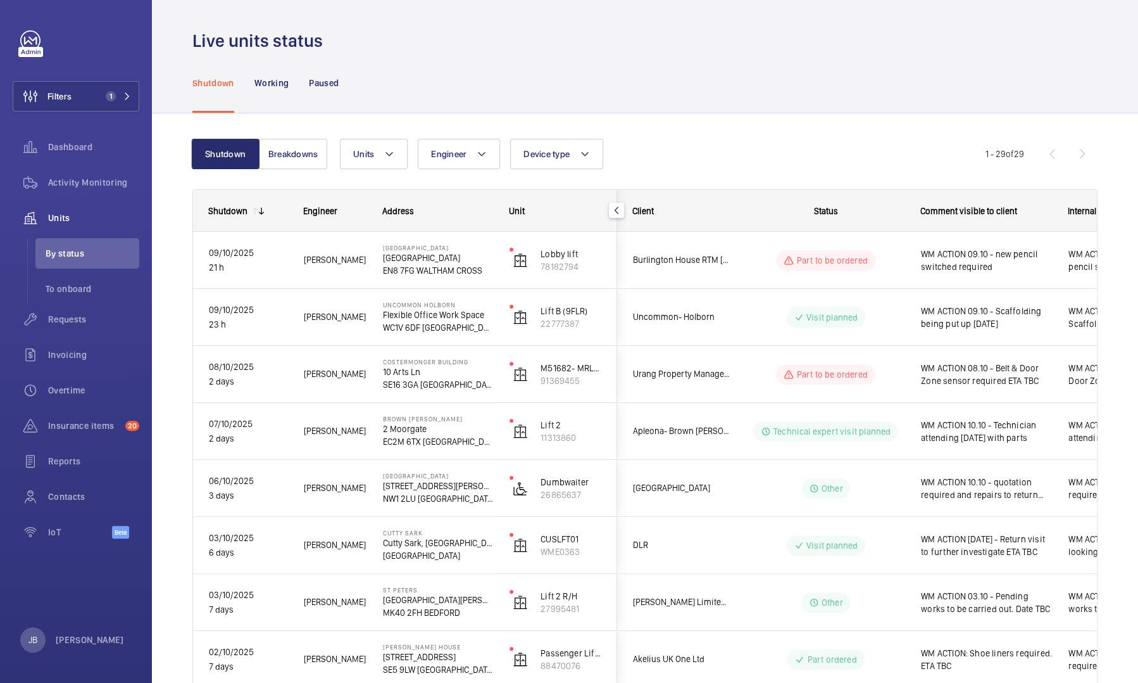
scroll to position [0, 0]
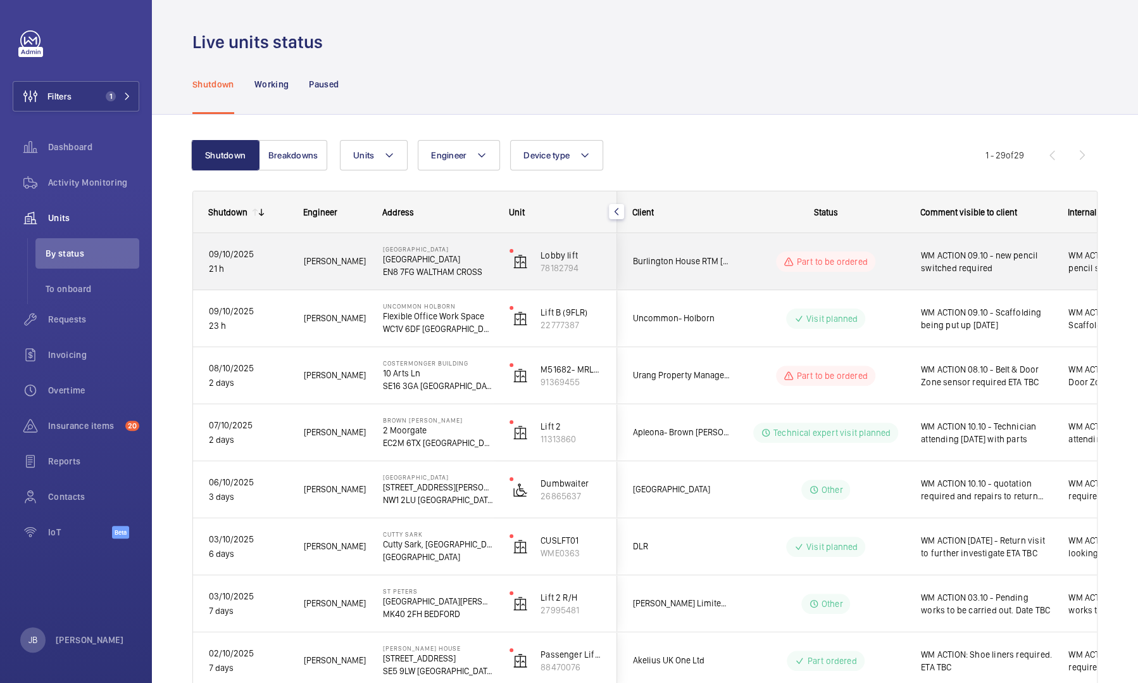
click at [1007, 266] on span "WM ACTION 09.10 - new pencil switched required" at bounding box center [986, 261] width 131 height 25
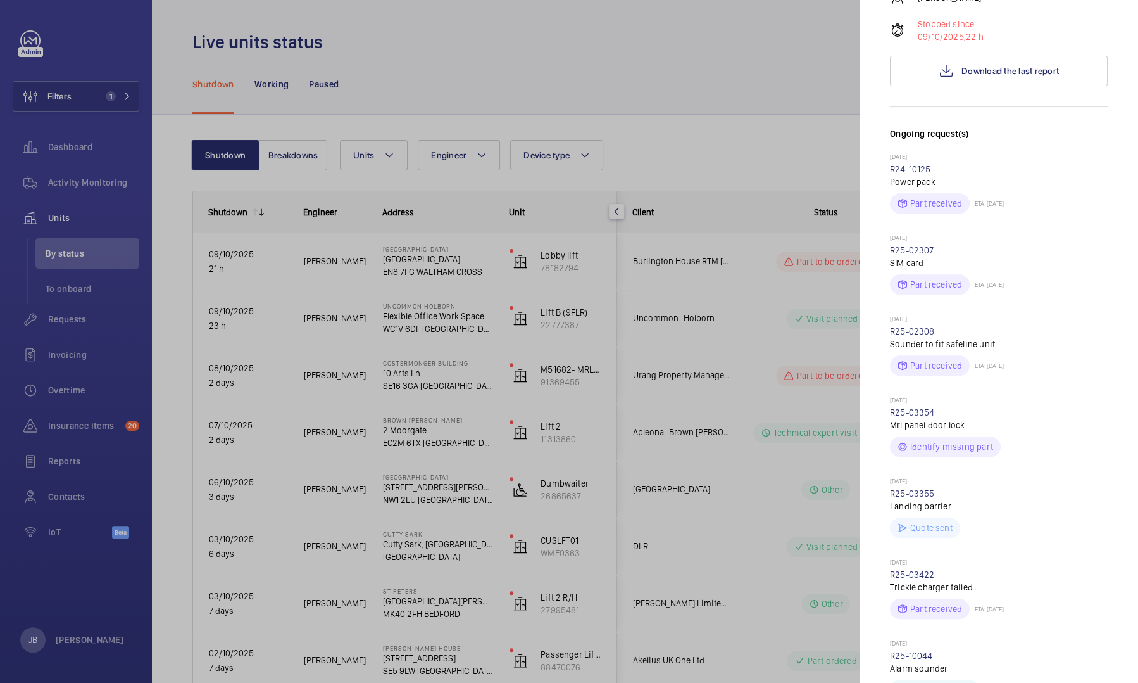
scroll to position [633, 0]
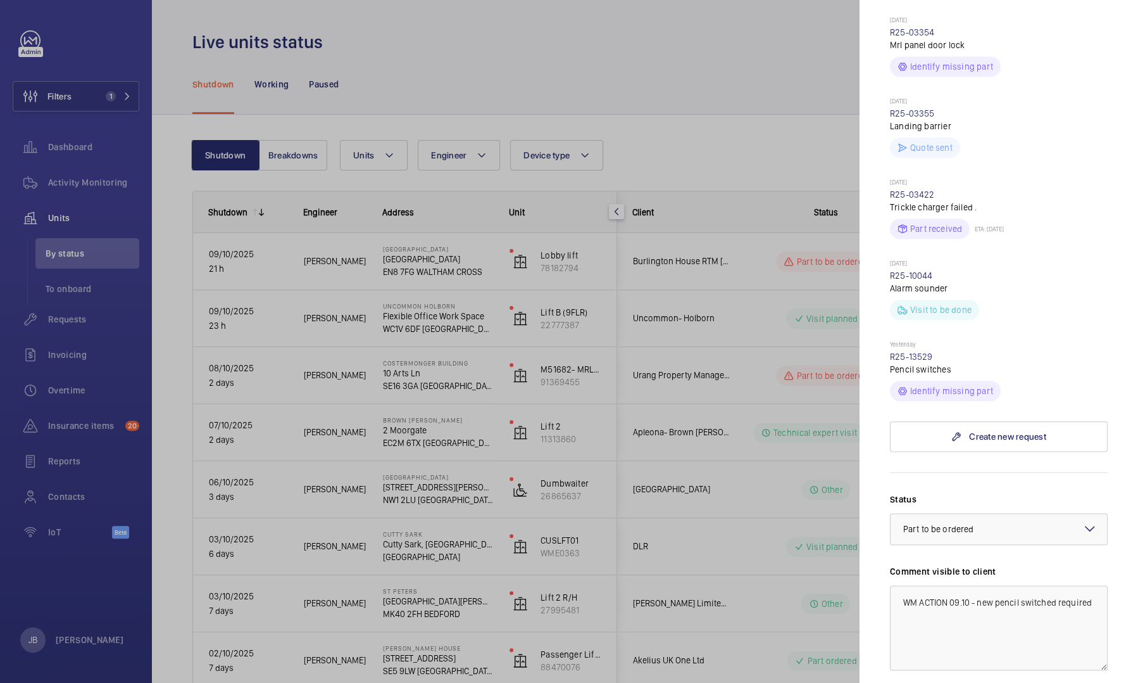
click at [910, 363] on p "Pencil switches" at bounding box center [999, 369] width 218 height 13
click at [909, 351] on link "R25-13529" at bounding box center [911, 356] width 43 height 10
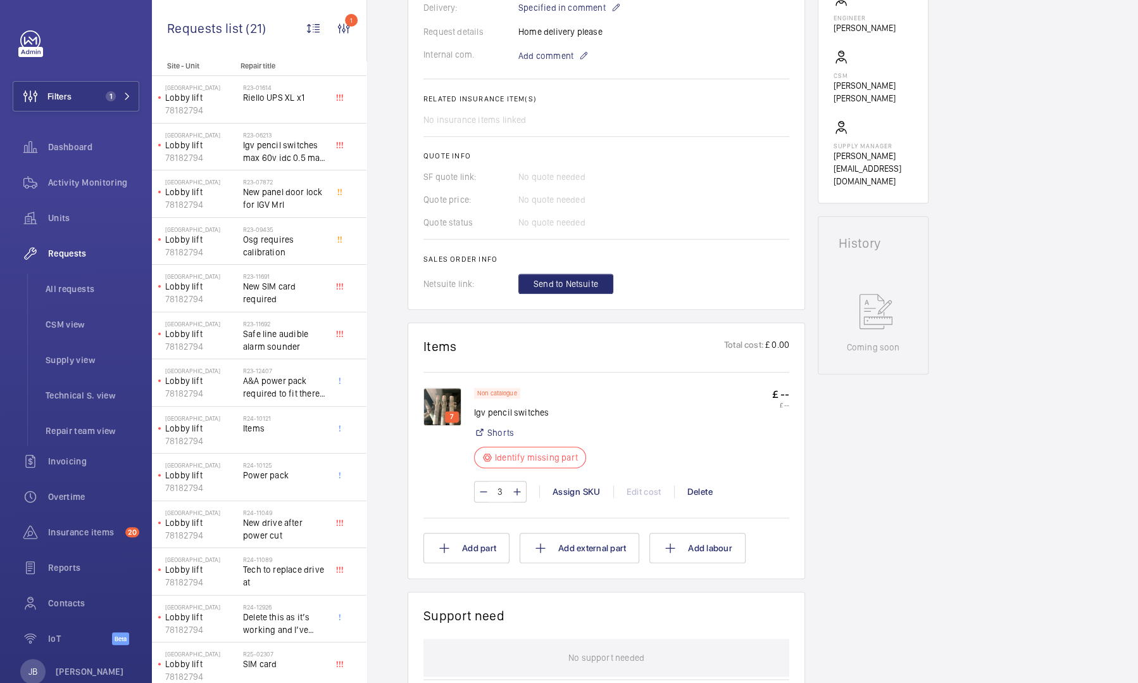
scroll to position [443, 0]
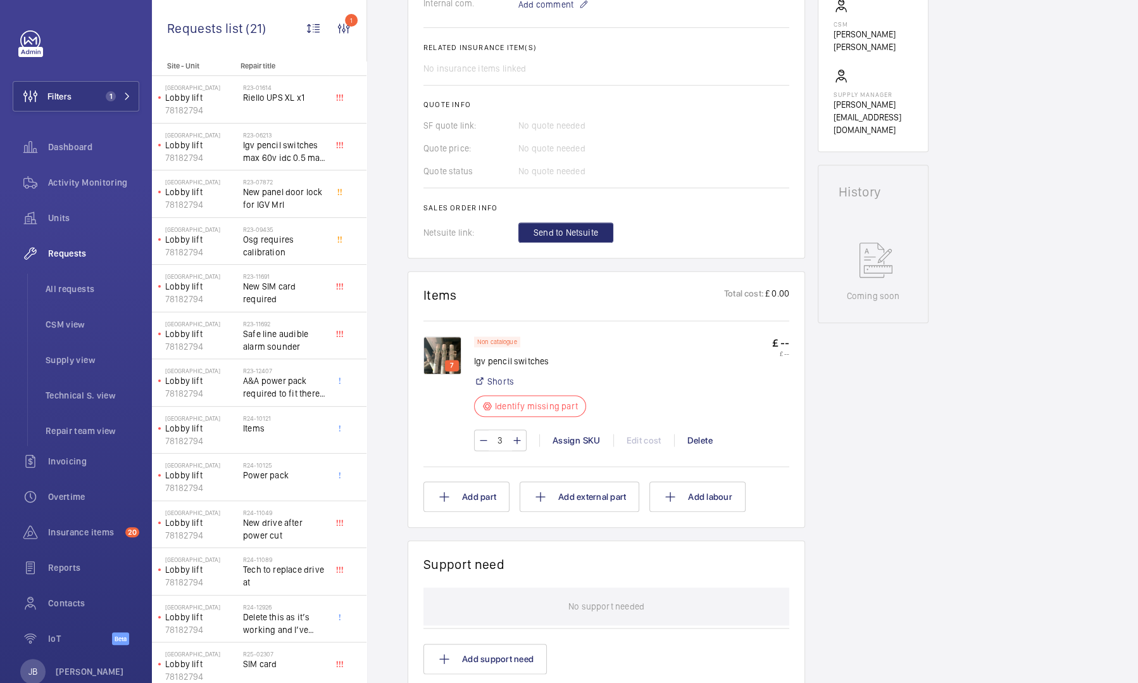
click at [452, 361] on p "7" at bounding box center [452, 365] width 9 height 11
click at [443, 348] on img at bounding box center [443, 355] width 38 height 38
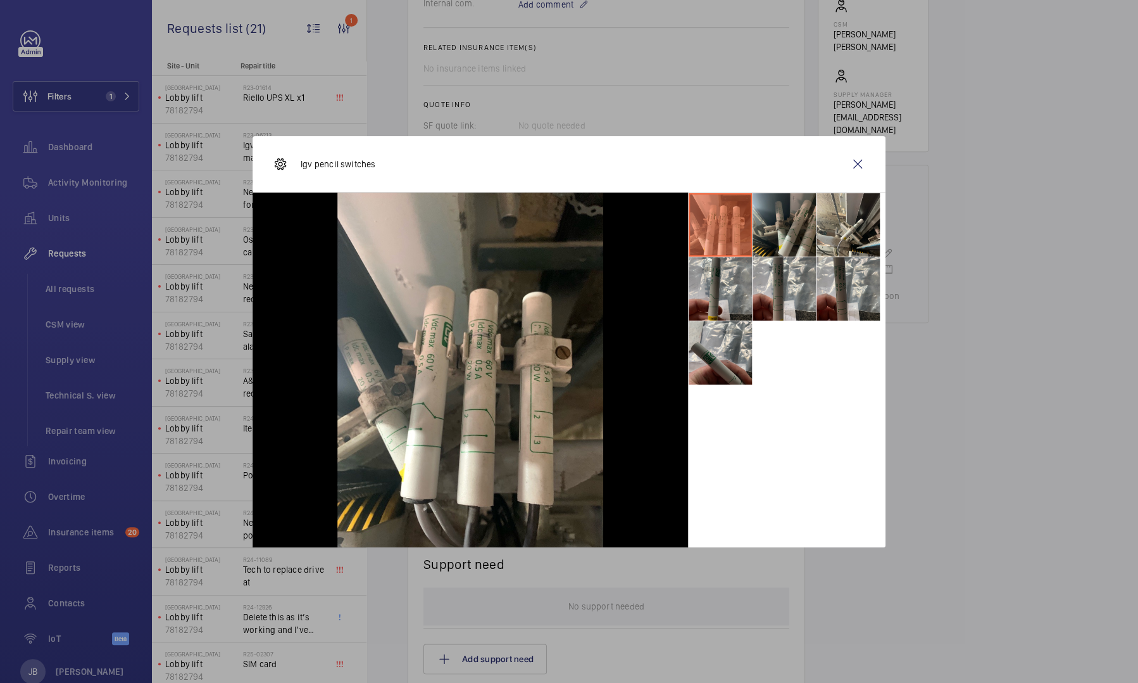
click at [796, 232] on li at bounding box center [784, 224] width 63 height 63
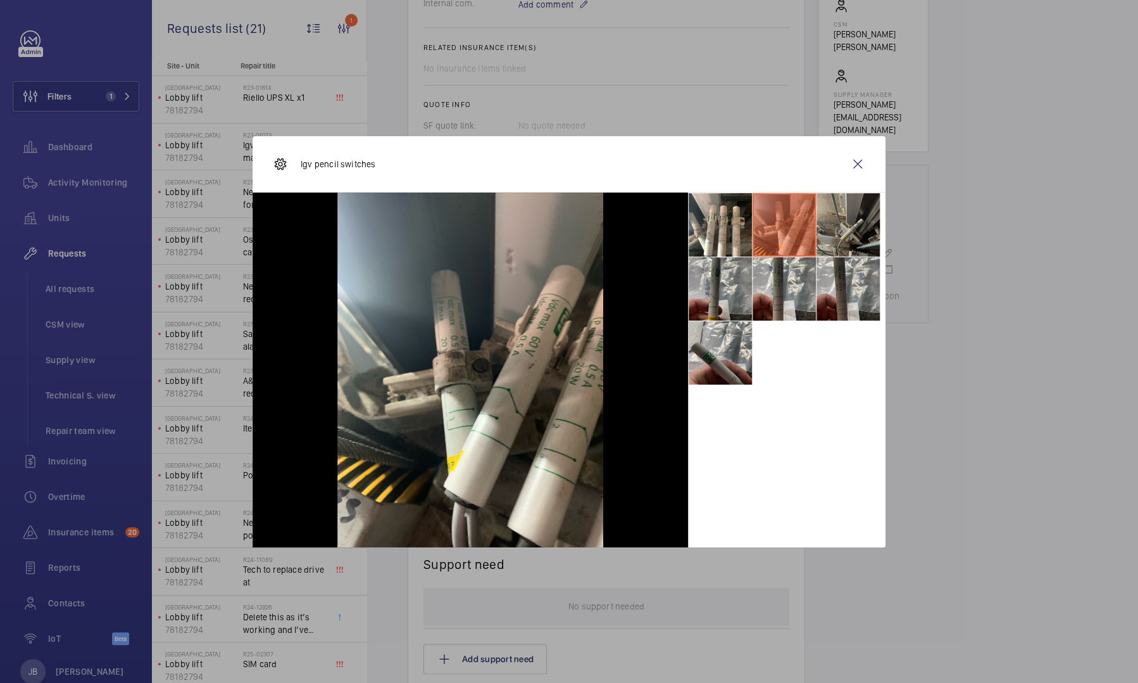
click at [853, 232] on li at bounding box center [848, 224] width 63 height 63
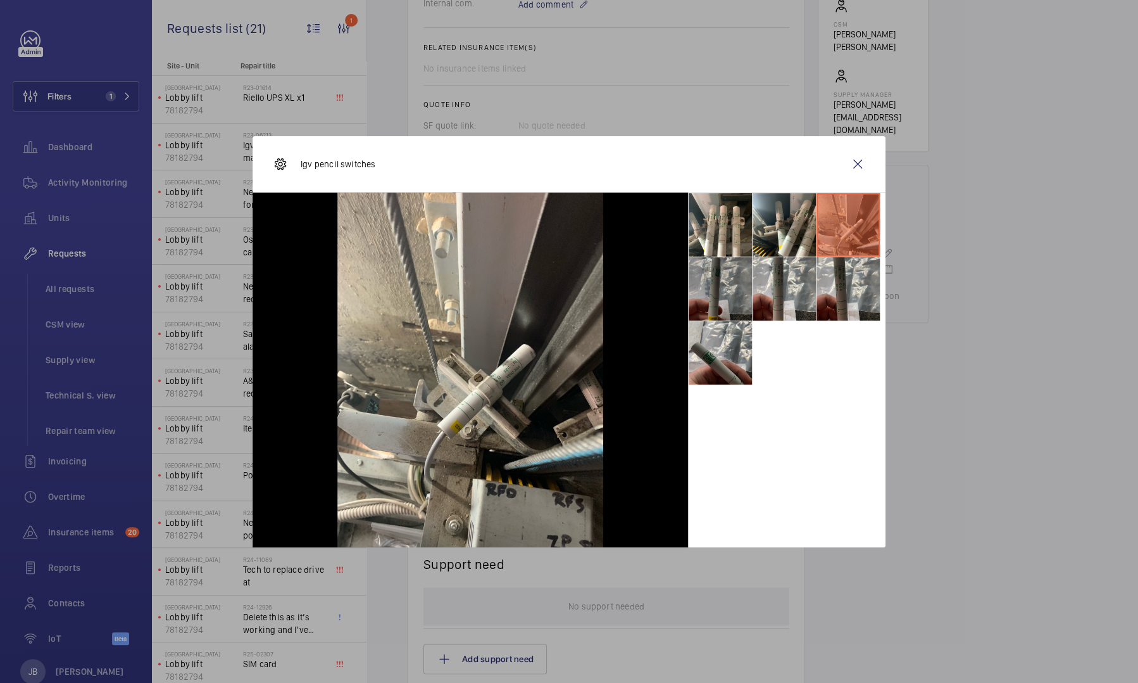
click at [724, 294] on li at bounding box center [720, 288] width 63 height 63
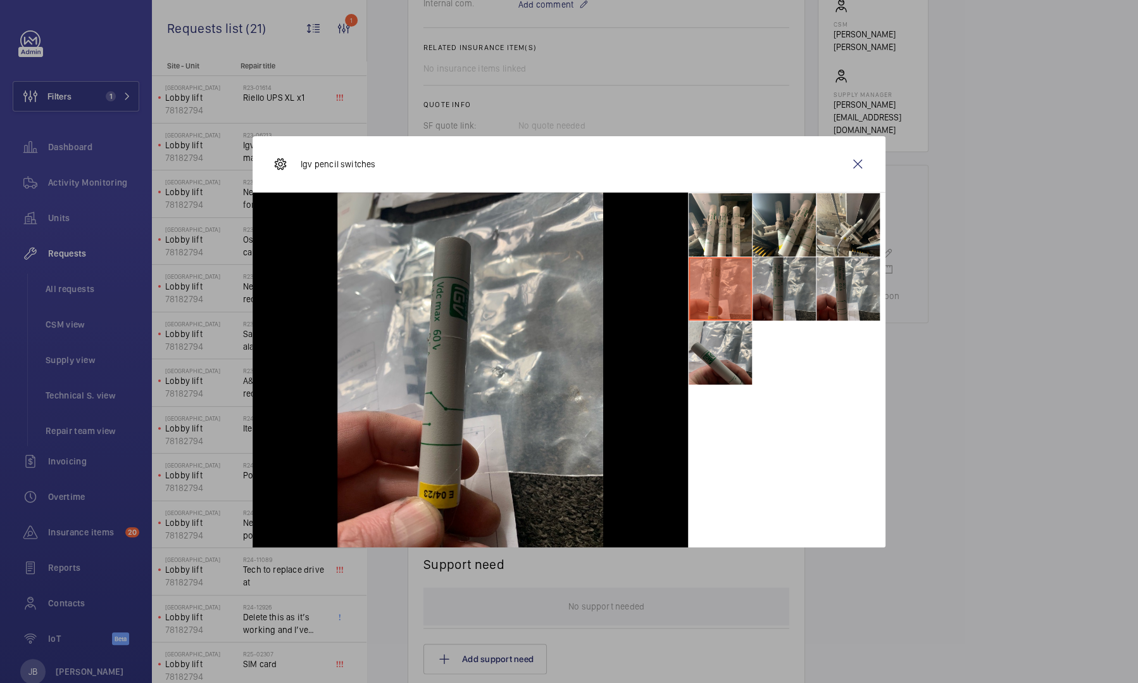
click at [765, 302] on li at bounding box center [784, 288] width 63 height 63
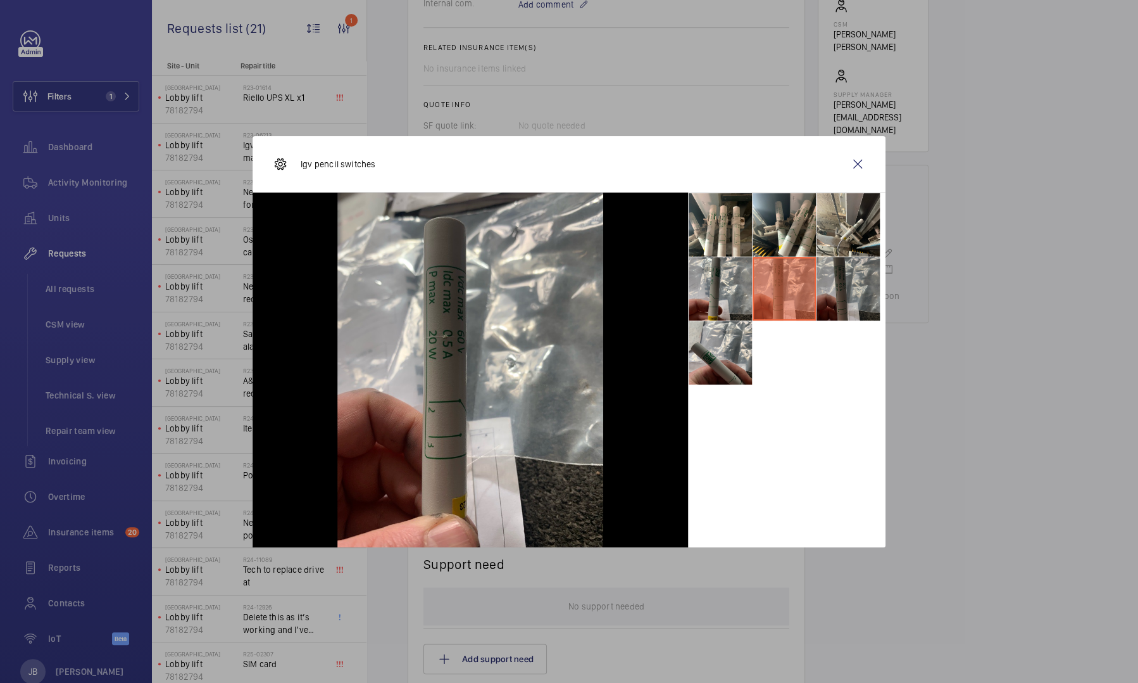
click at [838, 298] on li at bounding box center [848, 288] width 63 height 63
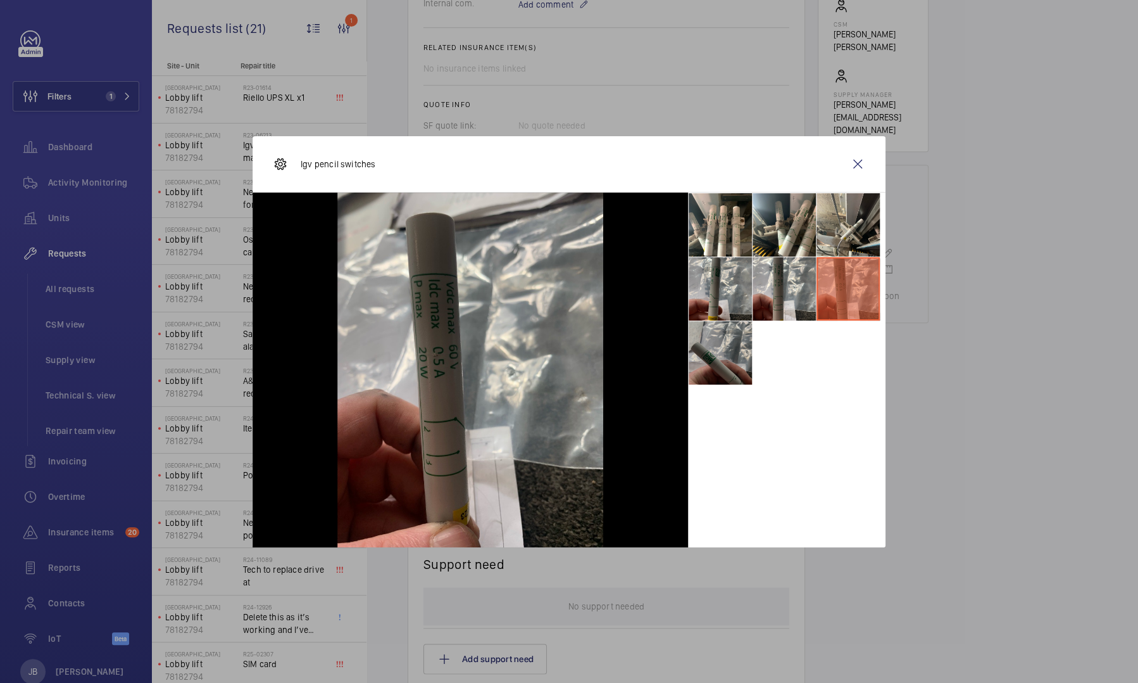
click at [719, 372] on li at bounding box center [720, 352] width 63 height 63
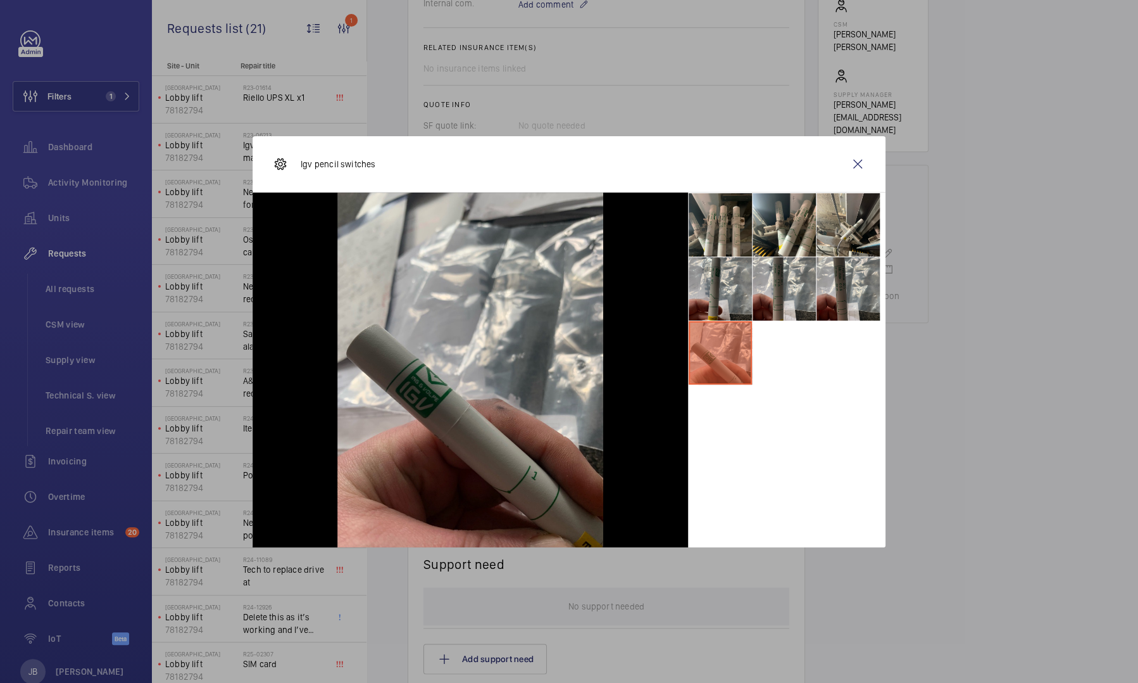
click at [728, 237] on li at bounding box center [720, 224] width 63 height 63
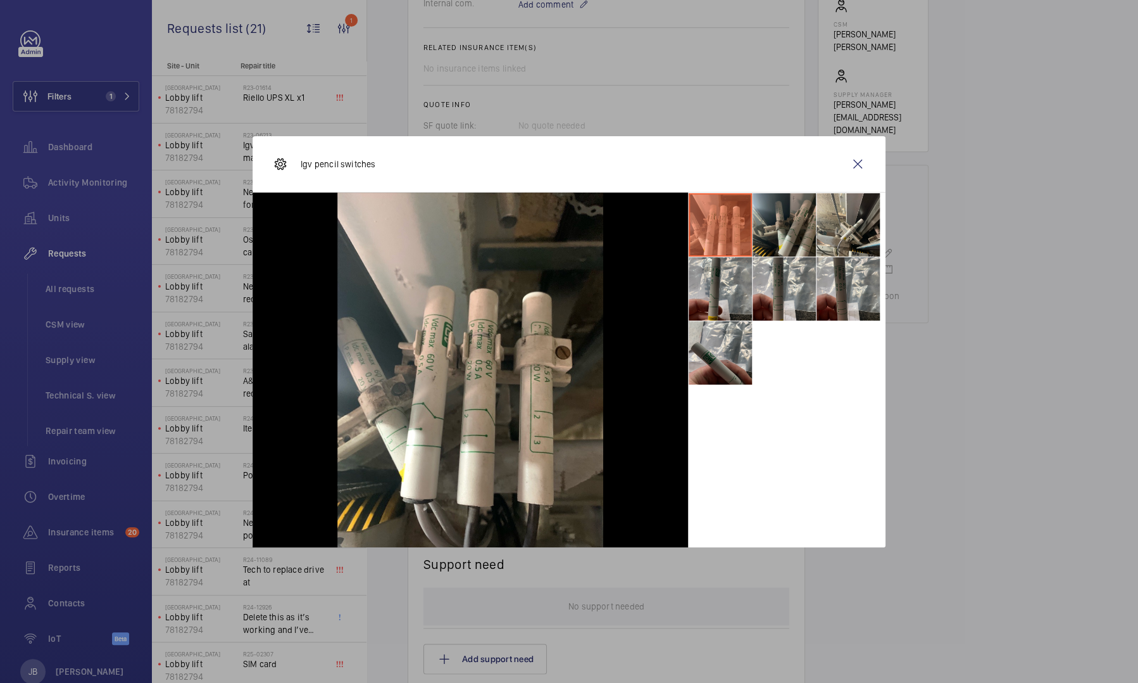
click at [775, 237] on li at bounding box center [784, 224] width 63 height 63
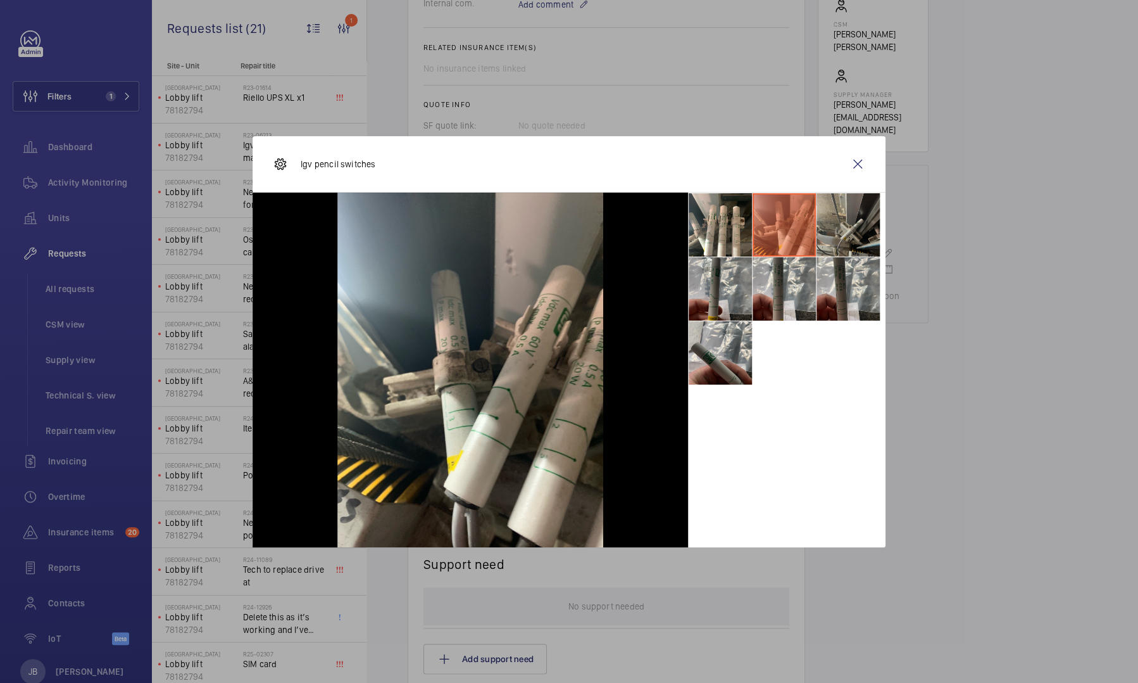
click at [846, 235] on li at bounding box center [848, 224] width 63 height 63
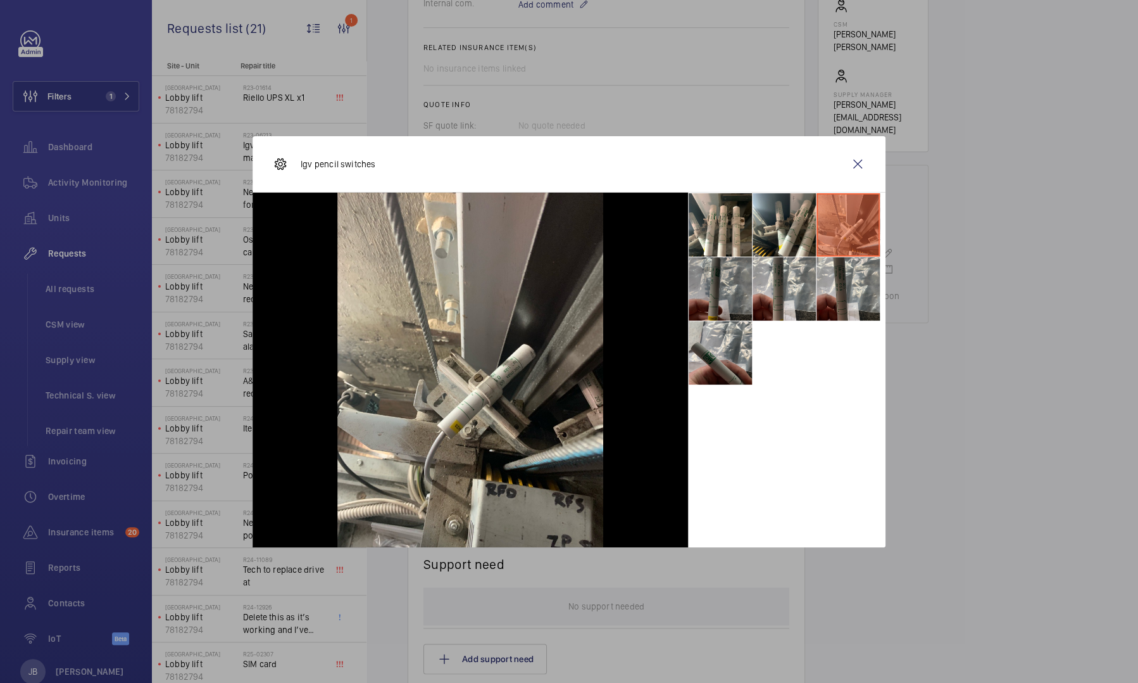
click at [708, 295] on li at bounding box center [720, 288] width 63 height 63
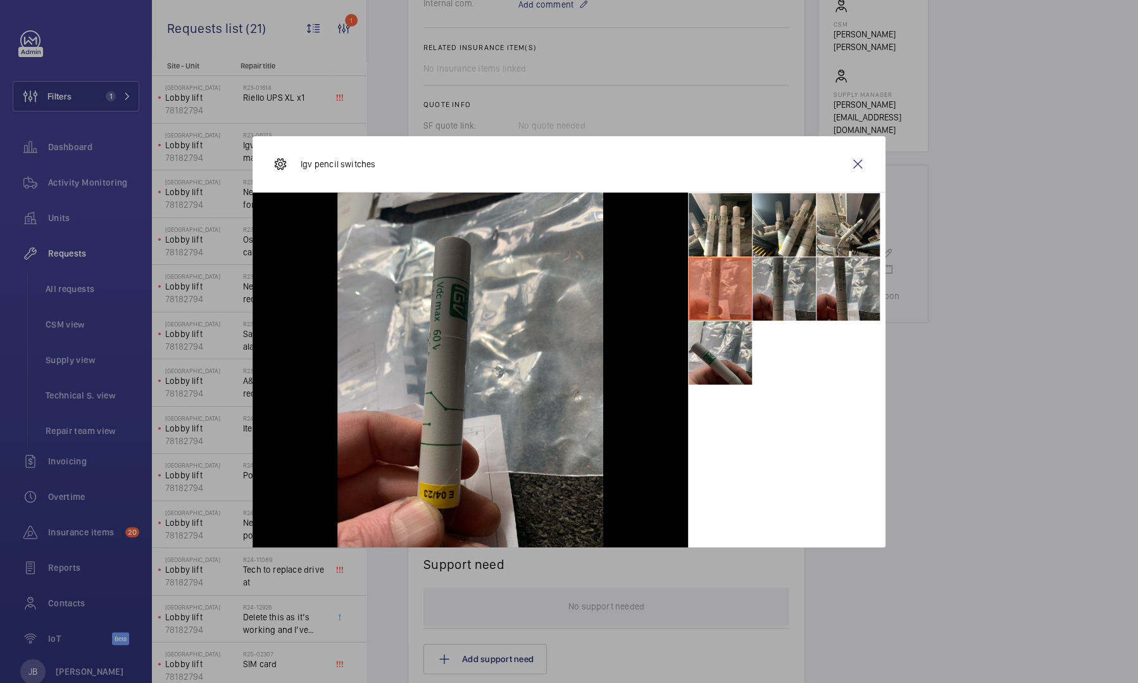
click at [788, 296] on li at bounding box center [784, 288] width 63 height 63
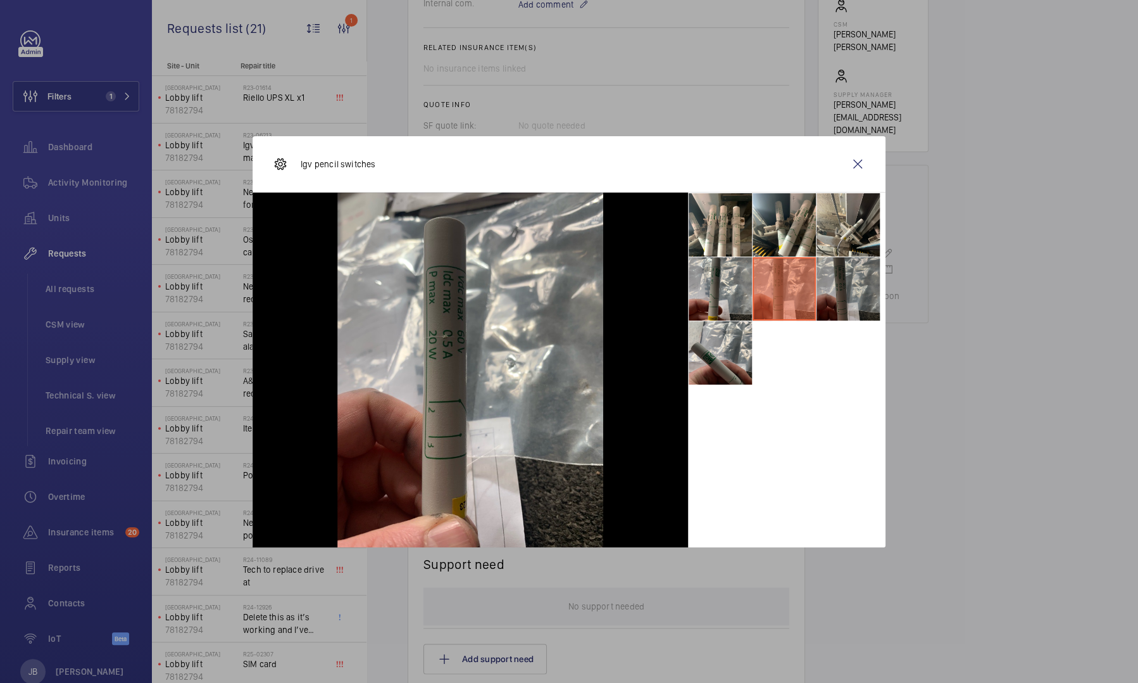
click at [831, 295] on li at bounding box center [848, 288] width 63 height 63
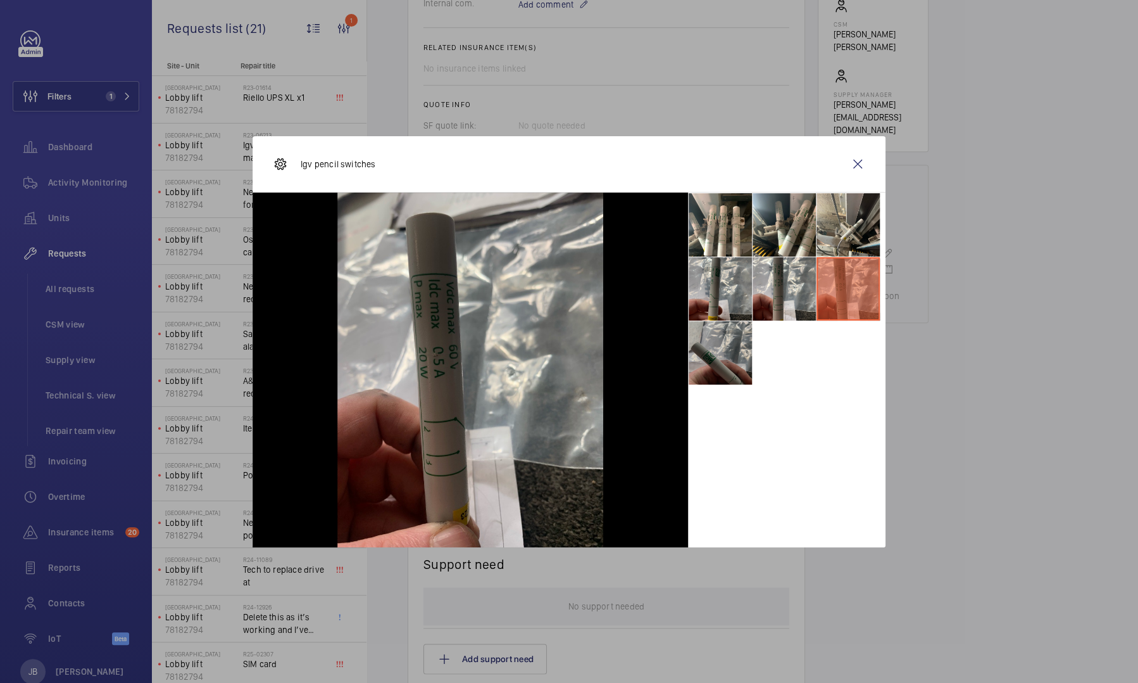
click at [729, 361] on li at bounding box center [720, 352] width 63 height 63
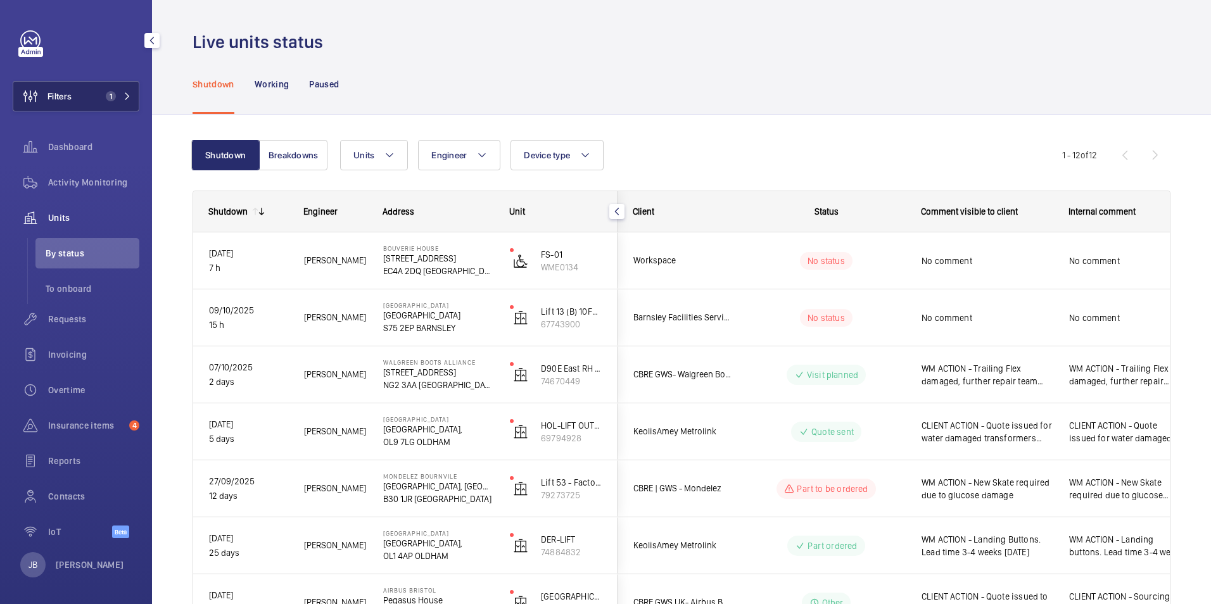
drag, startPoint x: 81, startPoint y: 101, endPoint x: 96, endPoint y: 99, distance: 14.8
click at [80, 101] on button "Filters 1" at bounding box center [76, 96] width 127 height 30
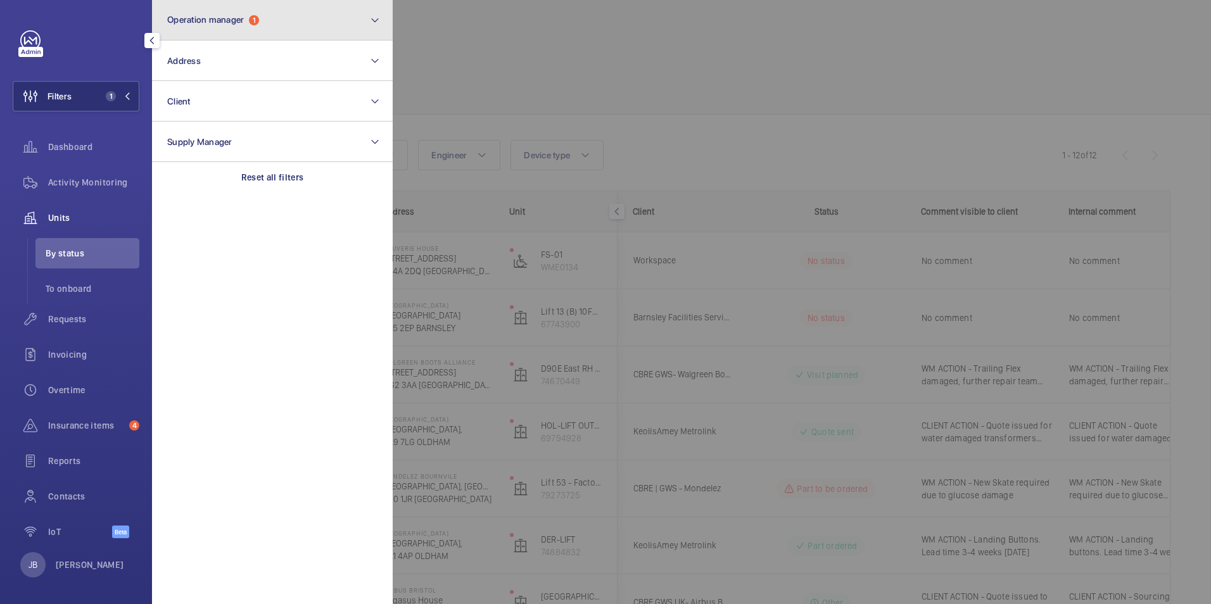
click at [270, 13] on button "Operation manager 1" at bounding box center [272, 20] width 241 height 41
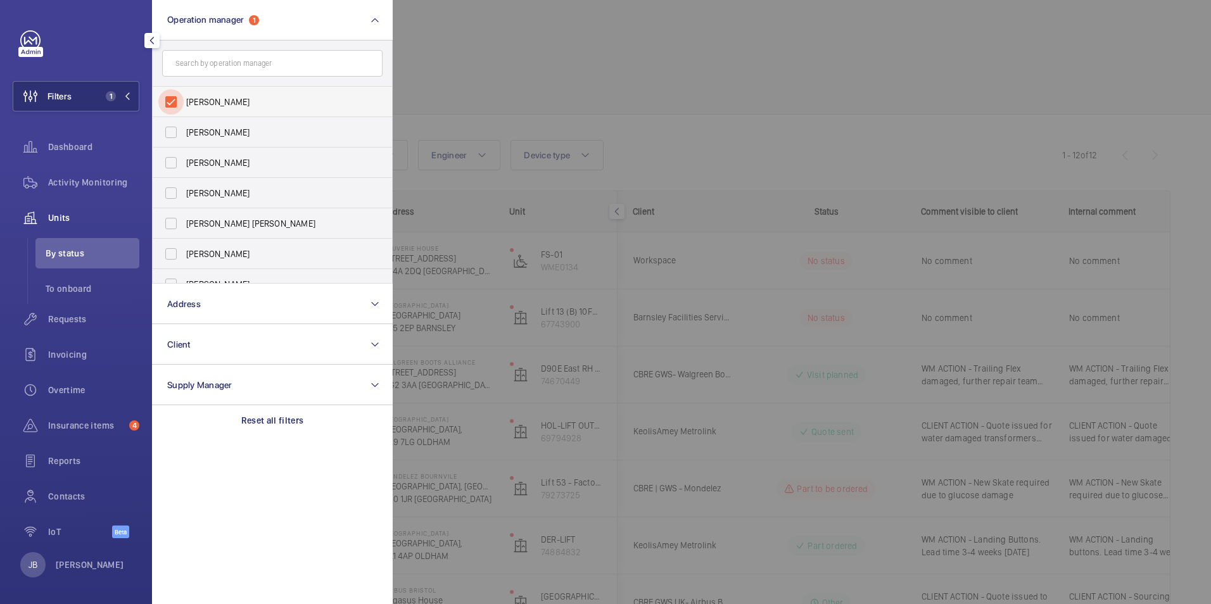
click at [173, 100] on input "[PERSON_NAME]" at bounding box center [170, 101] width 25 height 25
checkbox input "false"
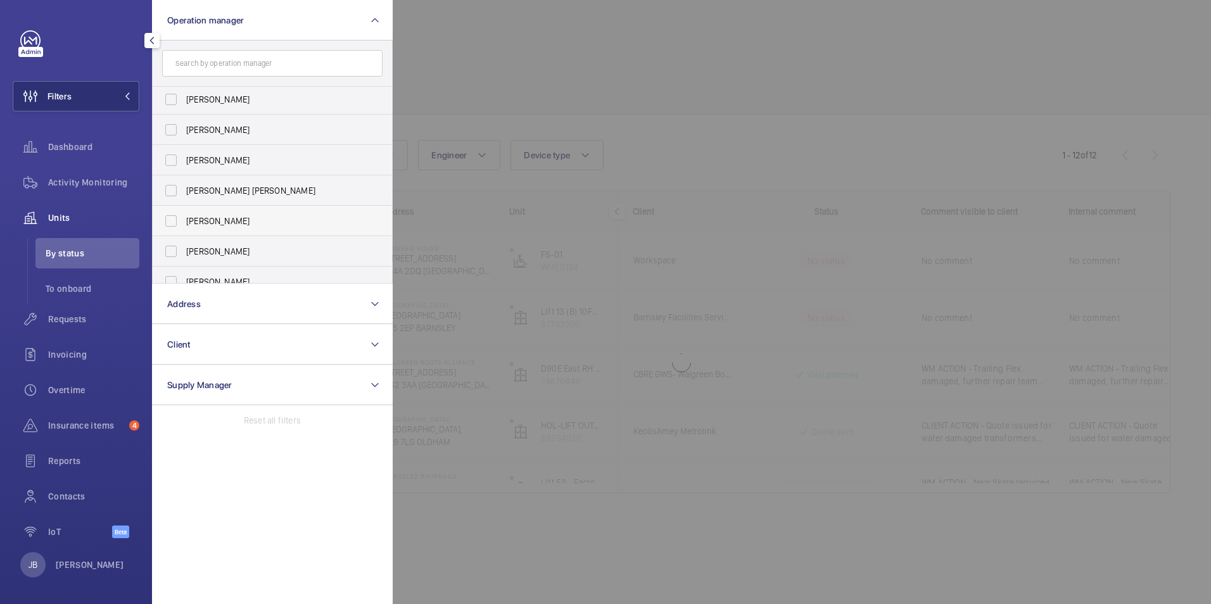
scroll to position [47, 0]
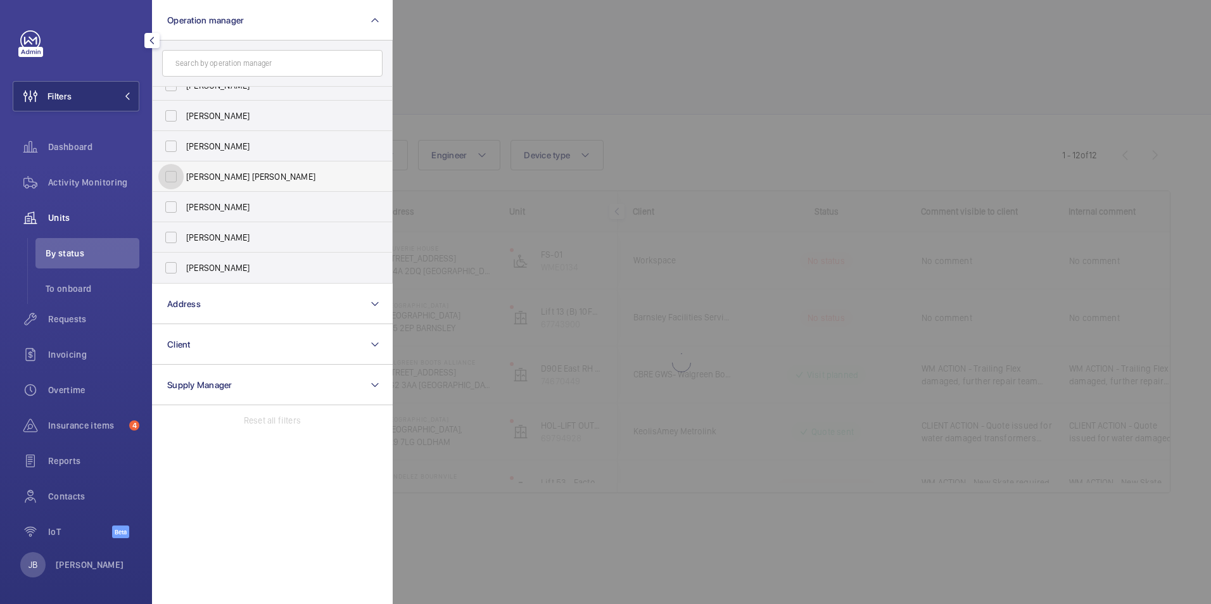
click at [169, 179] on input "[PERSON_NAME] [PERSON_NAME]" at bounding box center [170, 176] width 25 height 25
checkbox input "true"
click at [497, 120] on div at bounding box center [998, 302] width 1211 height 604
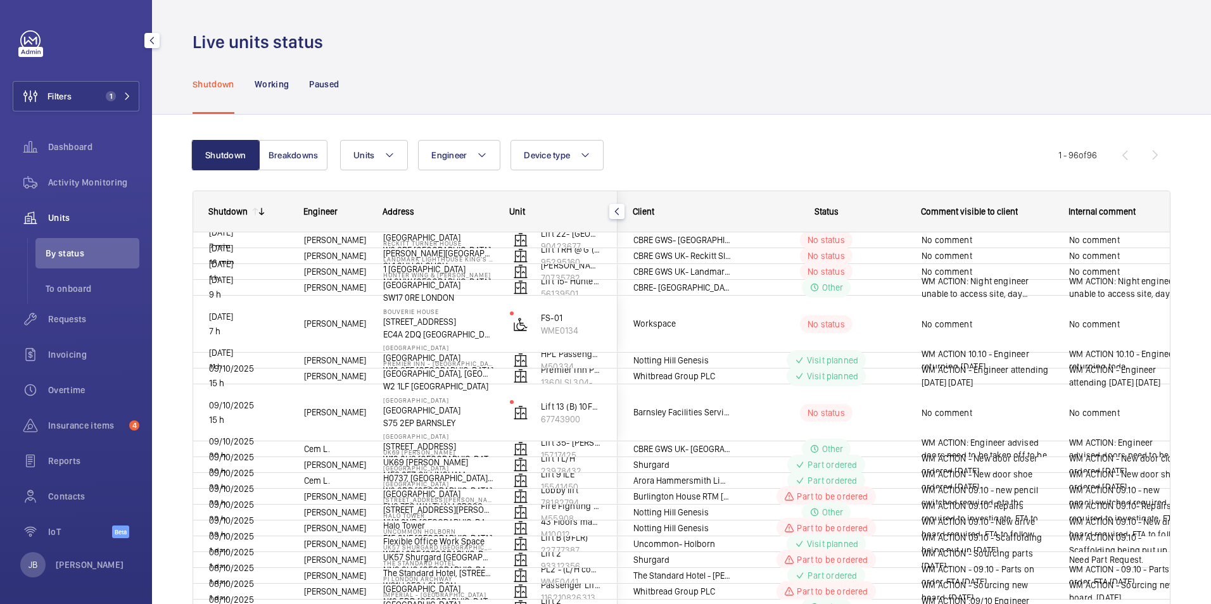
click at [73, 211] on div "Units" at bounding box center [76, 218] width 127 height 30
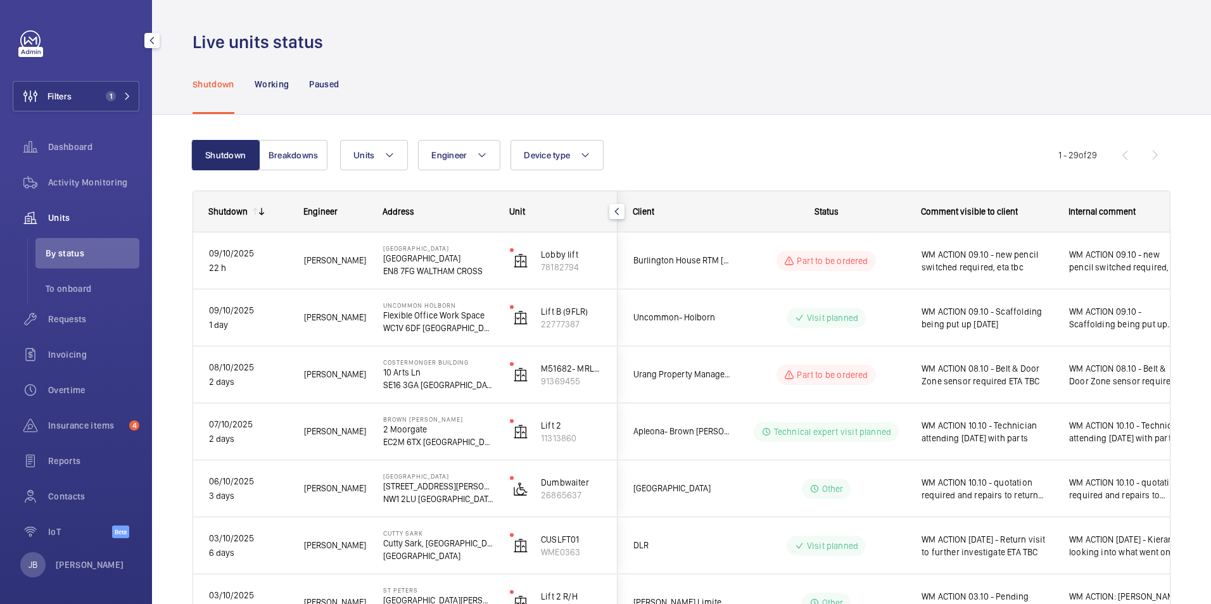
click at [58, 217] on span "Units" at bounding box center [93, 217] width 91 height 13
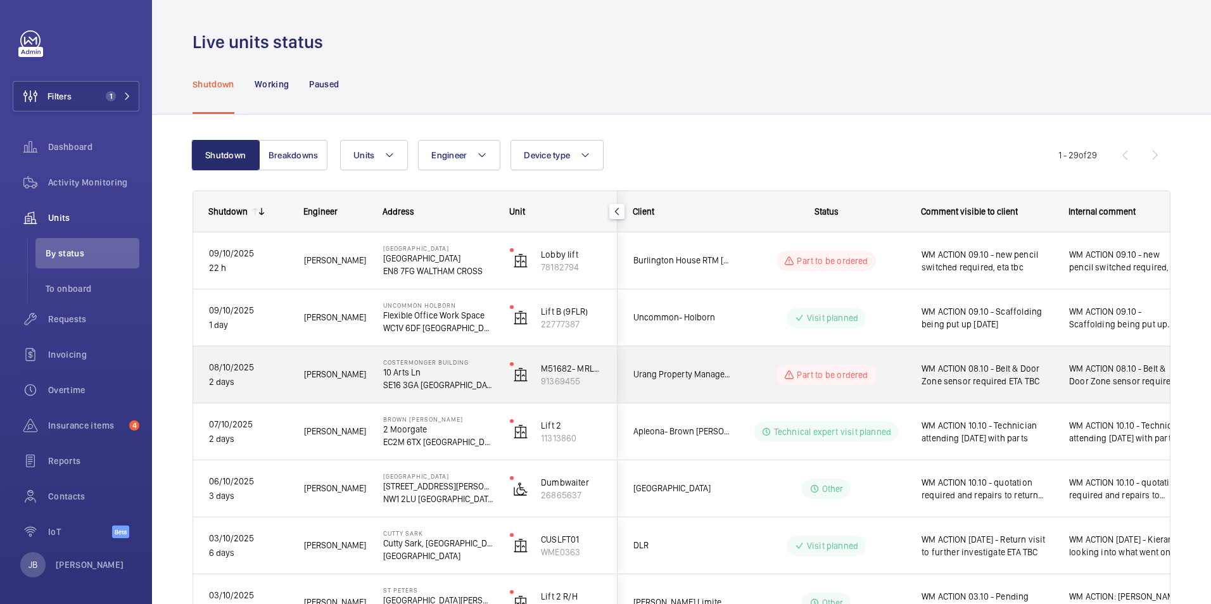
click at [1036, 379] on span "WM ACTION 08.10 - Belt & Door Zone sensor required ETA TBC" at bounding box center [986, 374] width 131 height 25
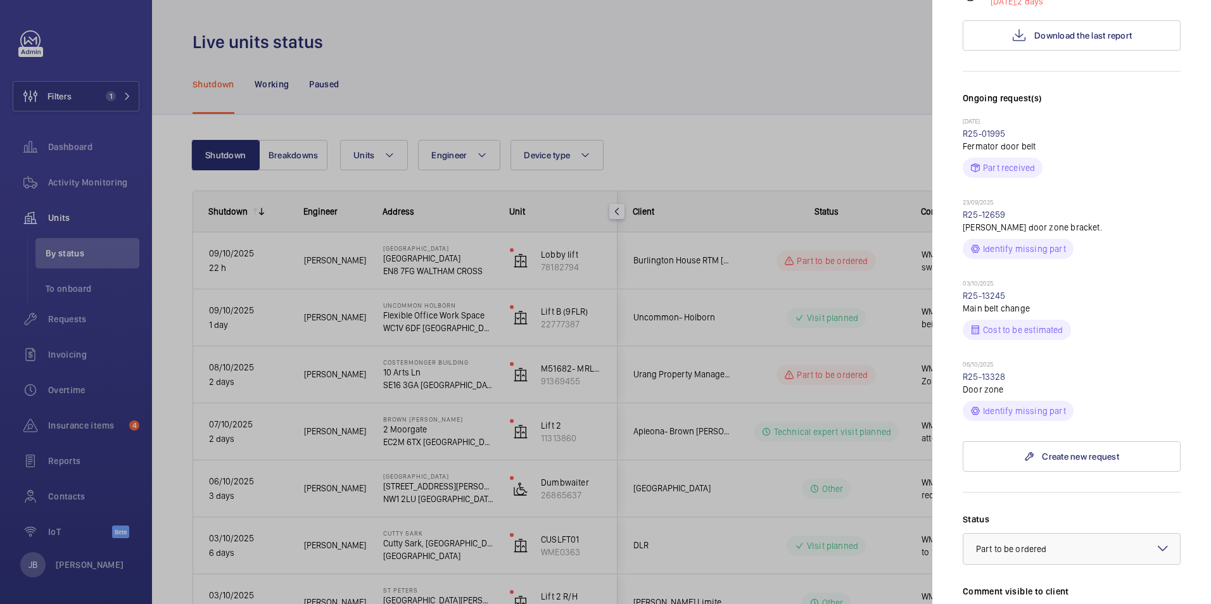
scroll to position [317, 0]
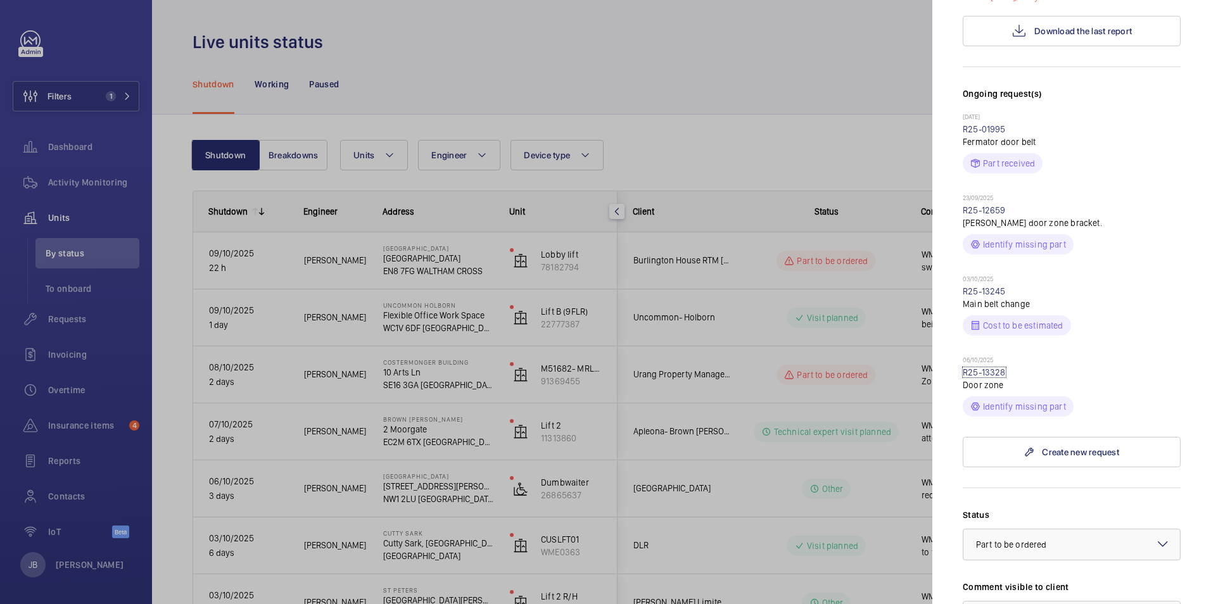
click at [985, 367] on link "R25-13328" at bounding box center [983, 372] width 43 height 10
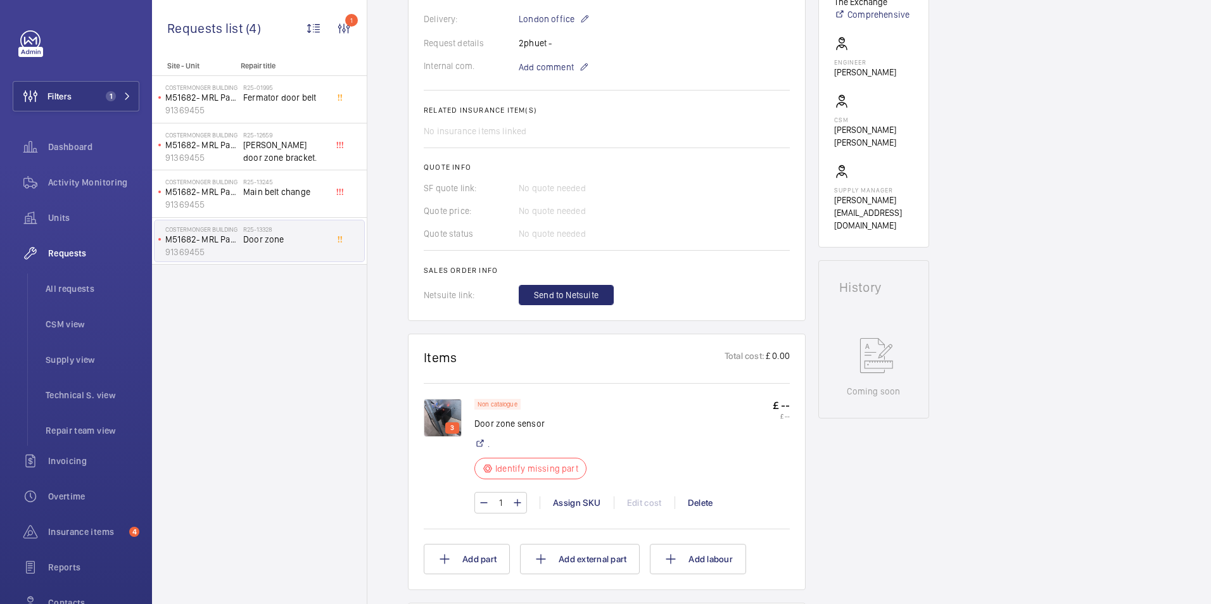
scroll to position [570, 0]
